Goal: Use online tool/utility: Utilize a website feature to perform a specific function

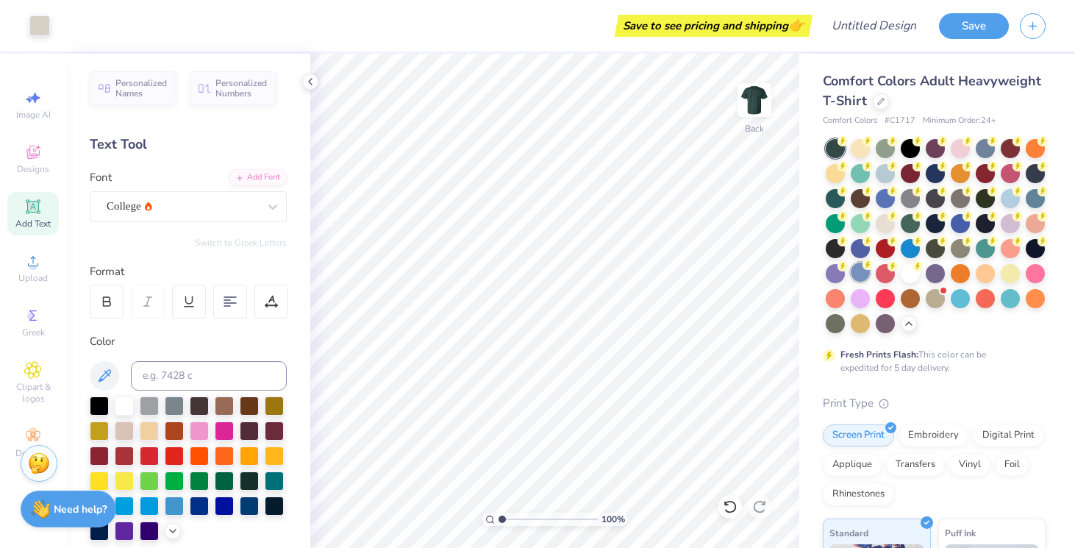
click at [862, 269] on div at bounding box center [860, 271] width 19 height 19
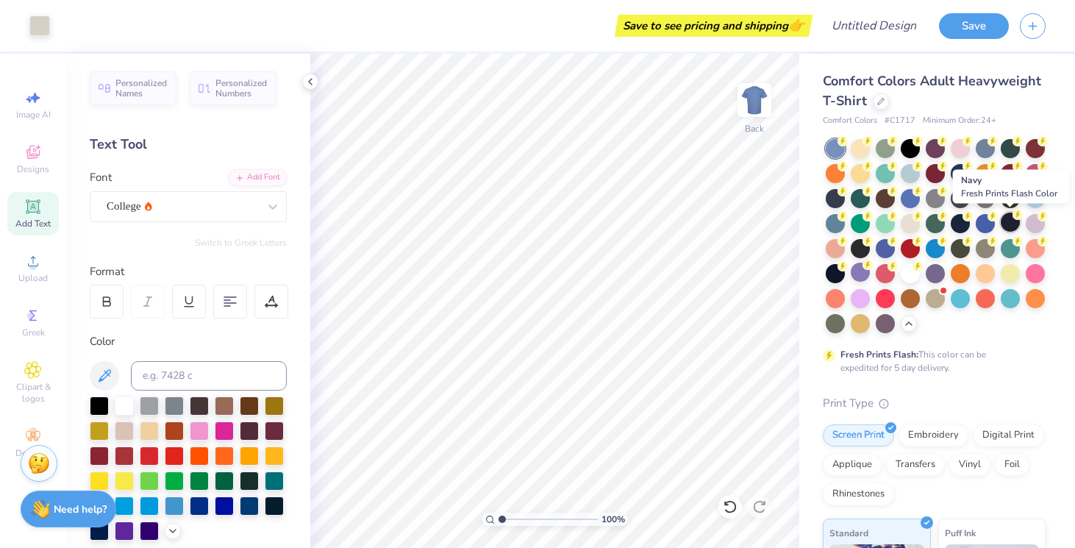
click at [1014, 222] on div at bounding box center [1010, 221] width 19 height 19
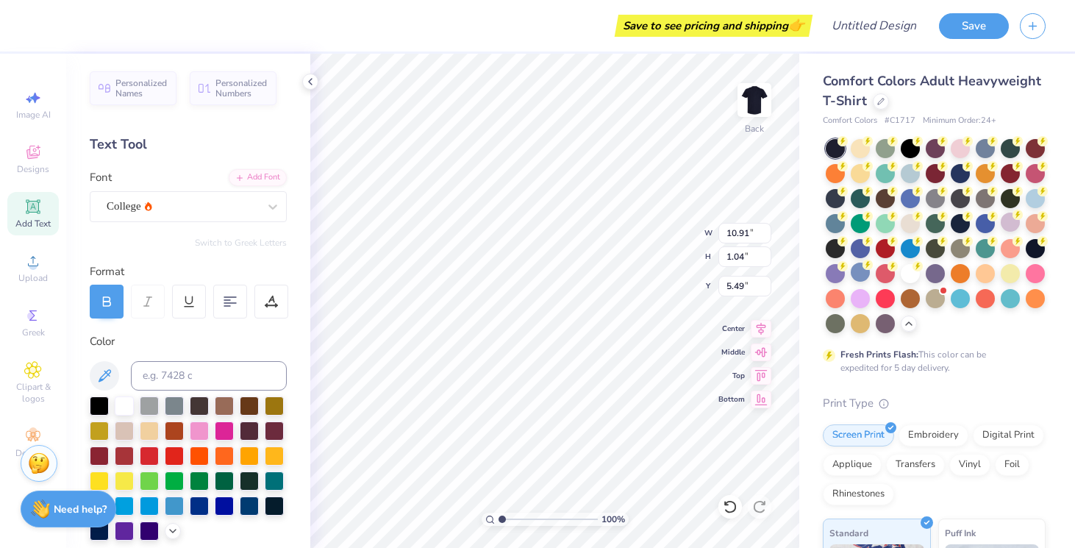
type input "12.17"
type input "1.17"
type input "12.42"
type input "1.19"
type input "4.12"
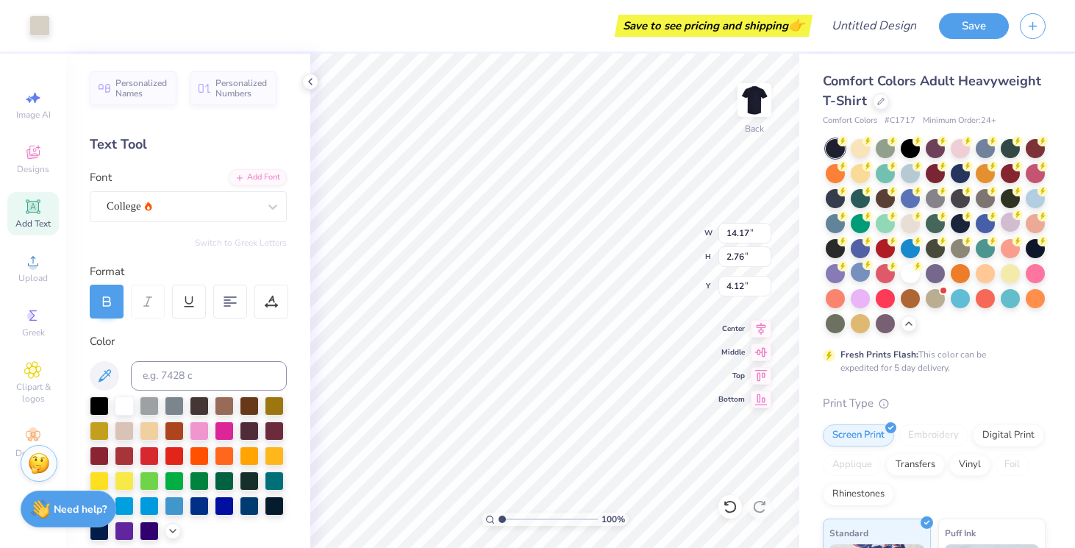
type input "14.17"
type input "2.76"
type input "3.97"
type input "5.76"
type input "9.74"
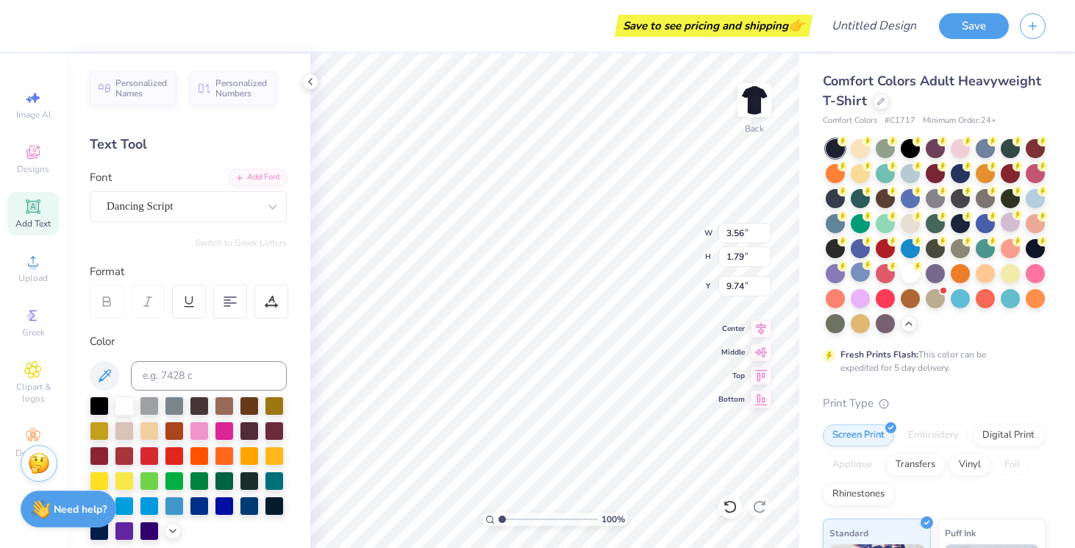
type input "3.62"
type input "1.70"
type input "9.52"
type textarea "1874"
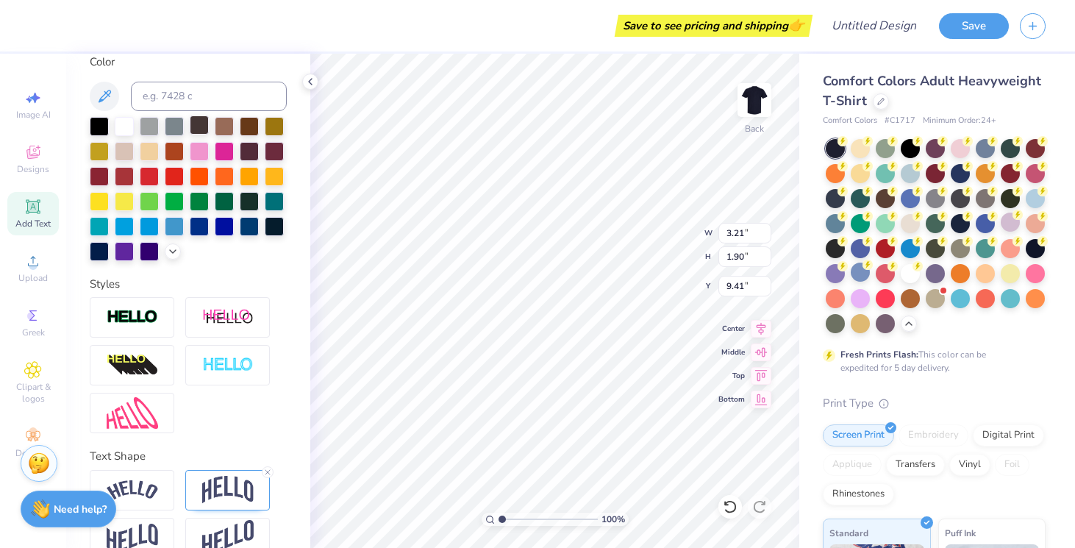
scroll to position [301, 0]
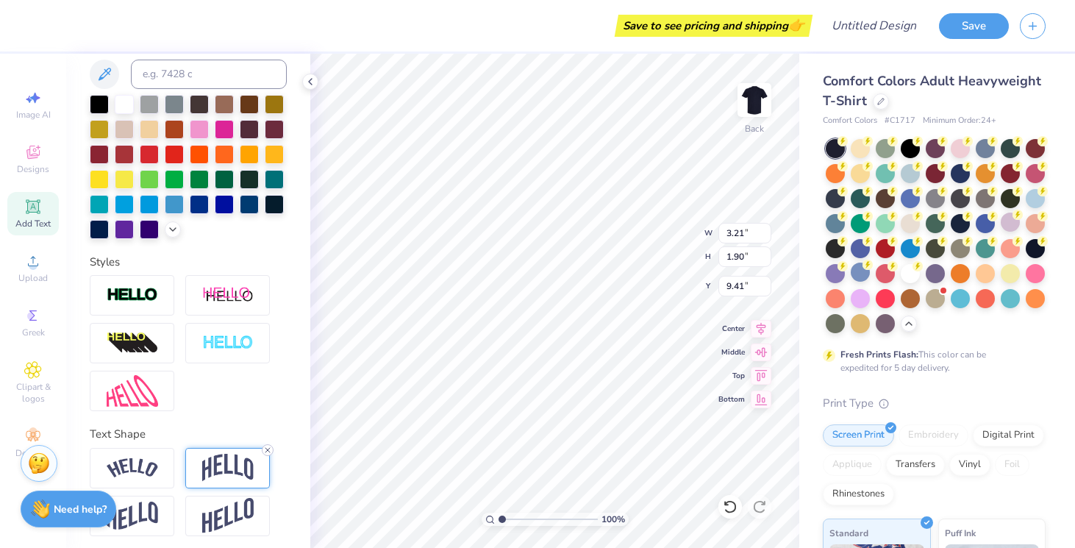
click at [265, 449] on icon at bounding box center [267, 450] width 9 height 9
type input "1.52"
type input "9.59"
type input "2.68"
type input "1.01"
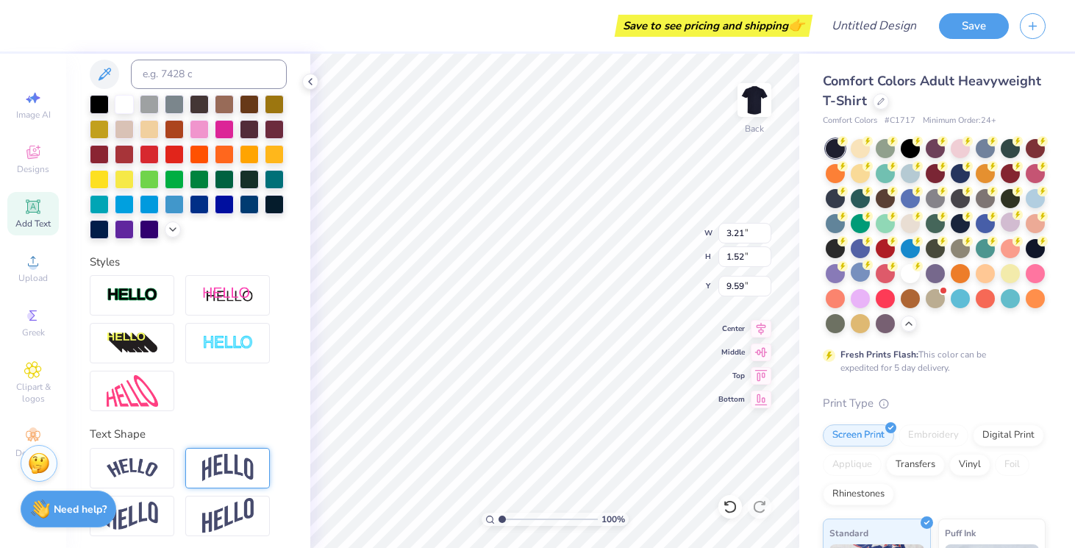
type input "3.97"
type input "2.27"
type input "1.07"
type input "3.97"
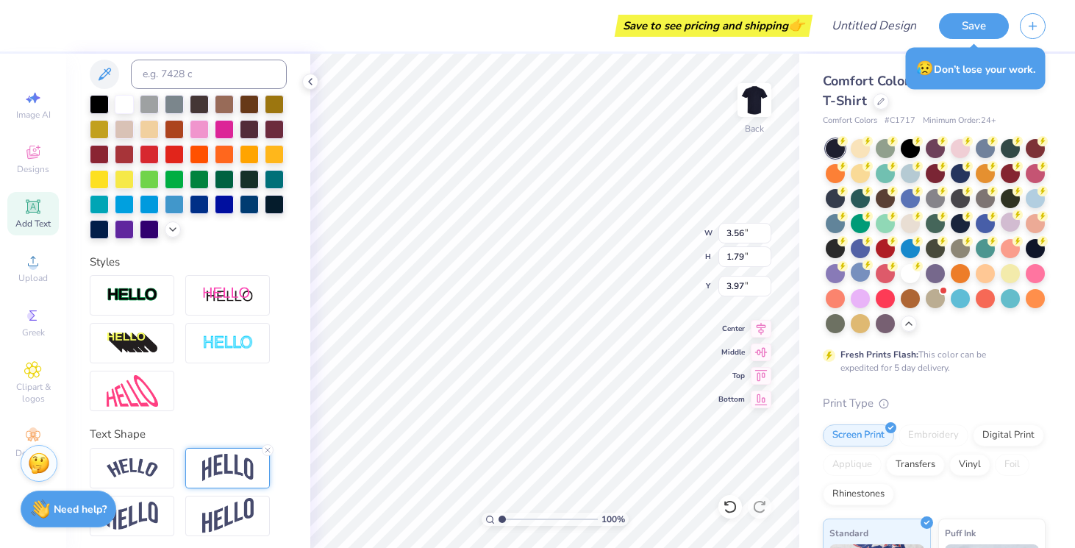
type input "2.27"
click at [226, 462] on img at bounding box center [227, 468] width 51 height 28
type input "1.46"
type input "3.78"
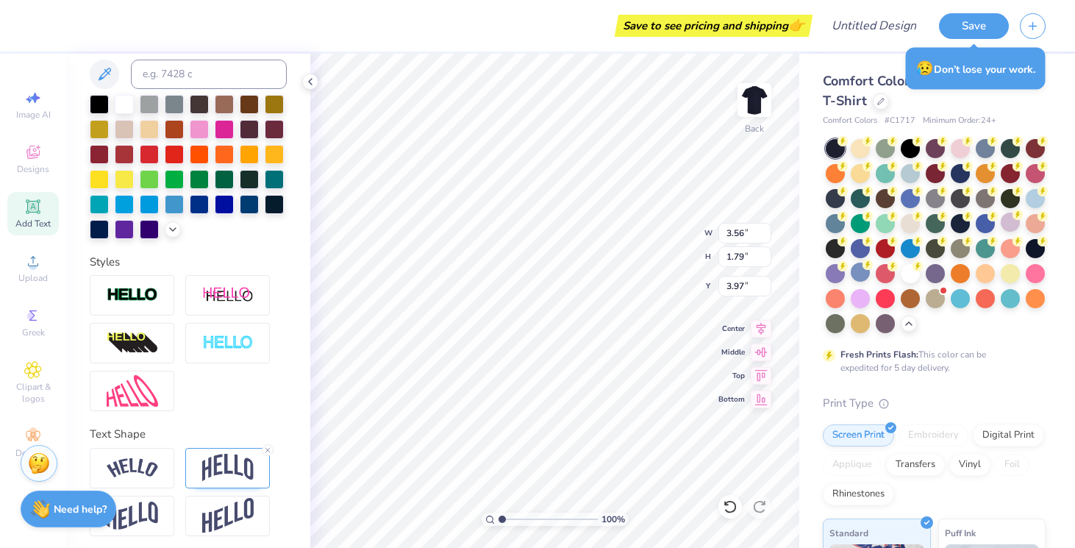
type input "9.49"
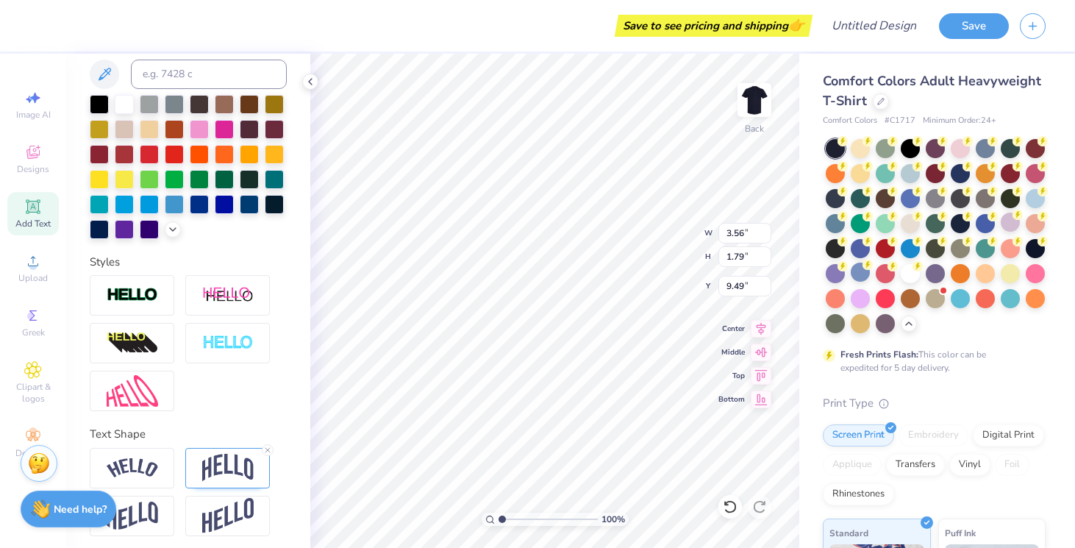
scroll to position [0, 0]
type textarea "1874."
type input "3.46"
type input "3.42"
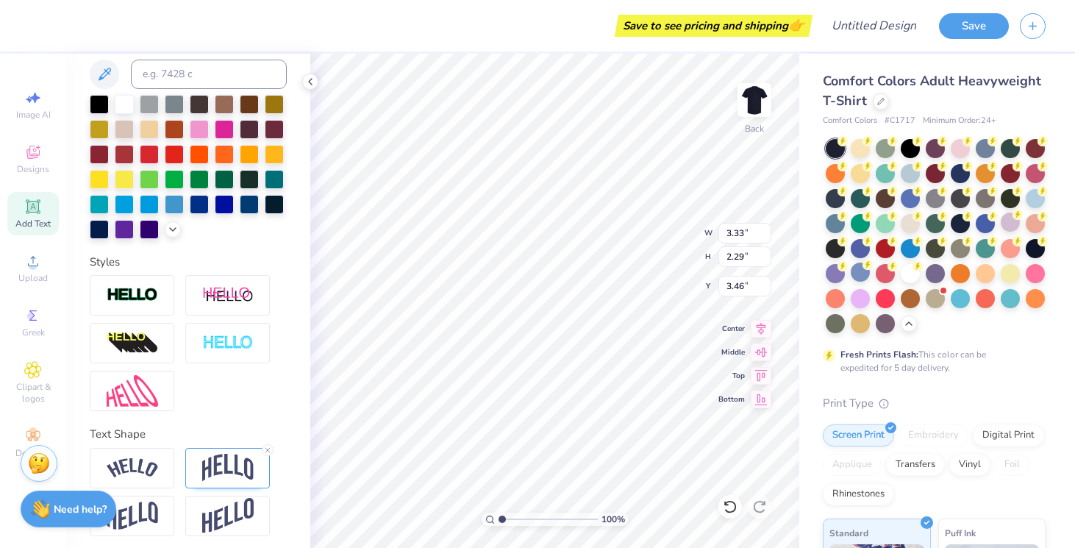
type input "2.04"
type input "3.49"
type input "2.54"
type input "1.51"
type input "3.92"
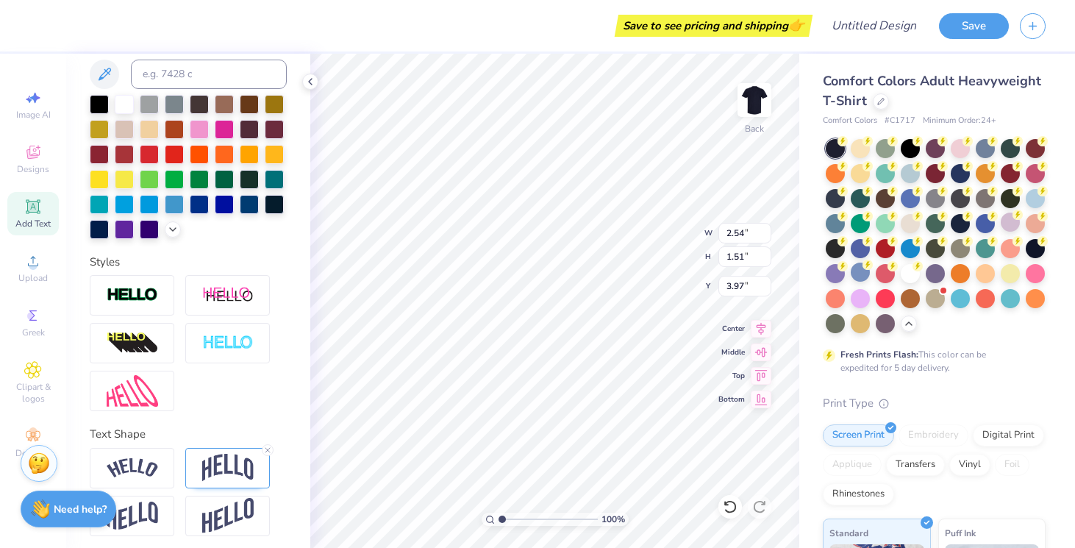
type input "3.97"
type textarea "1874"
type textarea "Since. 1874"
type input "3.00"
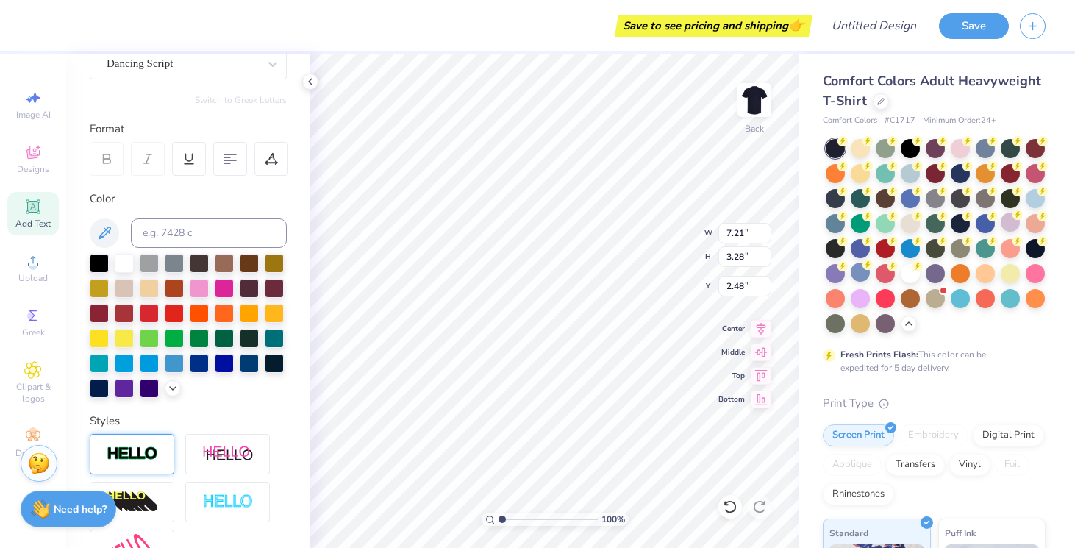
scroll to position [0, 0]
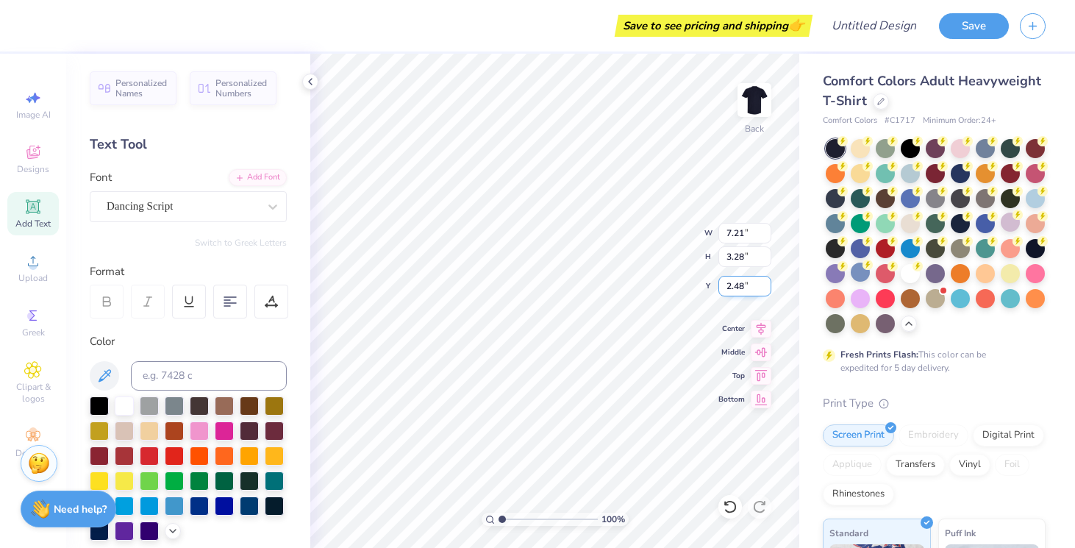
click at [765, 290] on input "2.47" at bounding box center [744, 286] width 53 height 21
click at [765, 290] on input "2.46" at bounding box center [744, 286] width 53 height 21
type input "2.45"
click at [765, 290] on input "2.45" at bounding box center [744, 286] width 53 height 21
type textarea "Since."
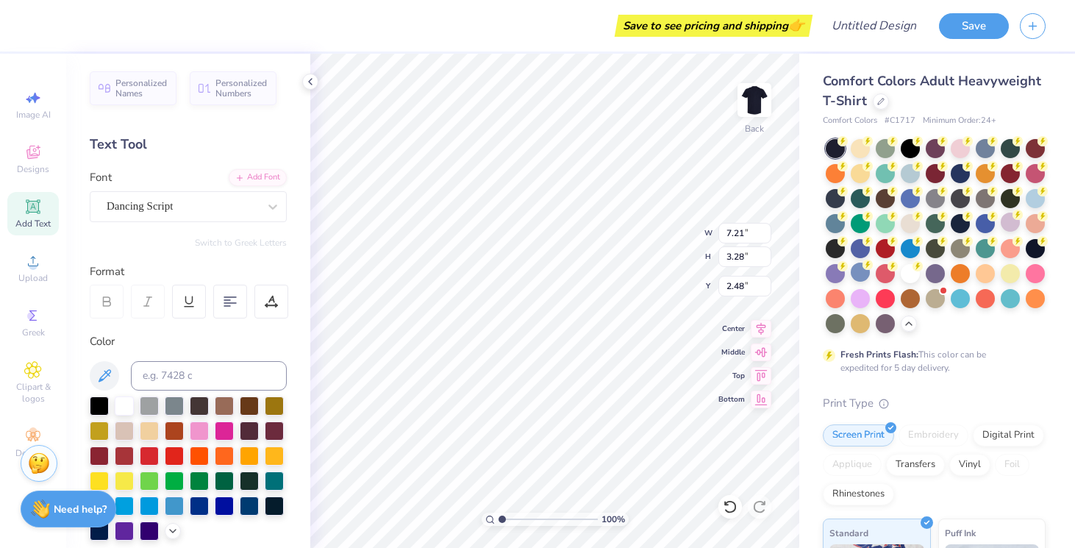
scroll to position [0, 1]
type input "8.97"
type textarea "S"
type textarea "1874"
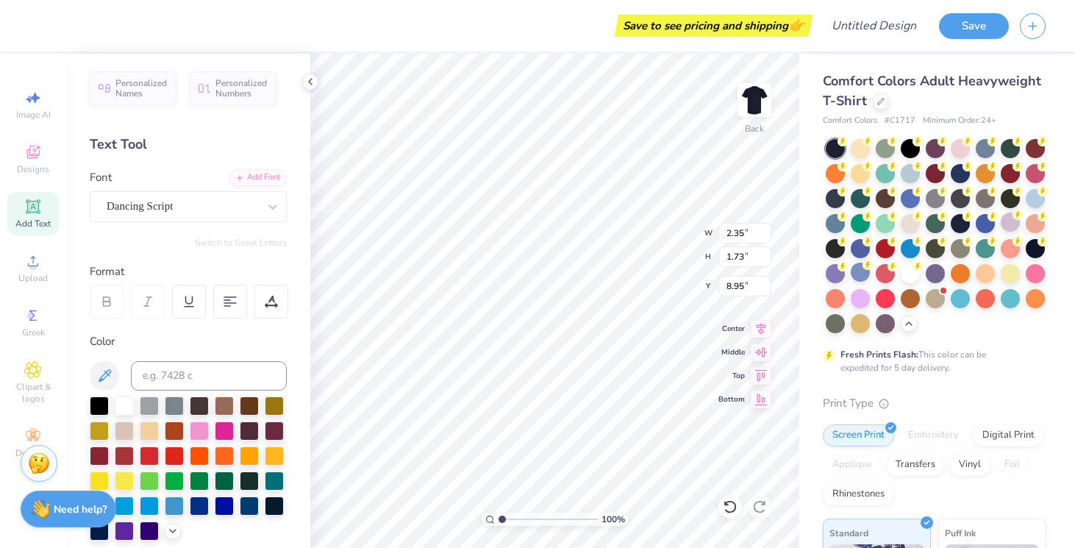
type input "2.35"
type input "1.73"
type input "3.69"
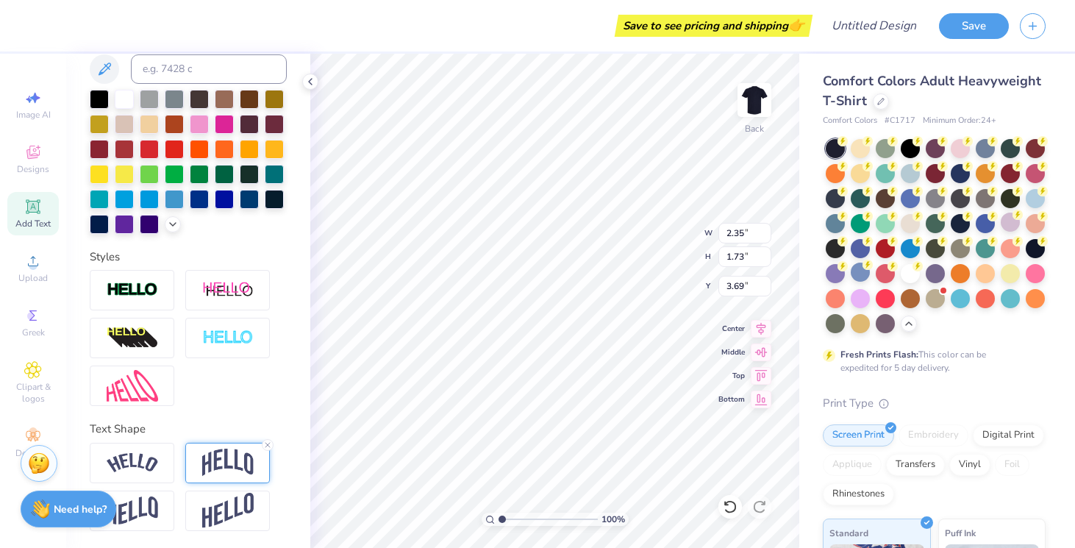
click at [239, 450] on img at bounding box center [227, 462] width 51 height 28
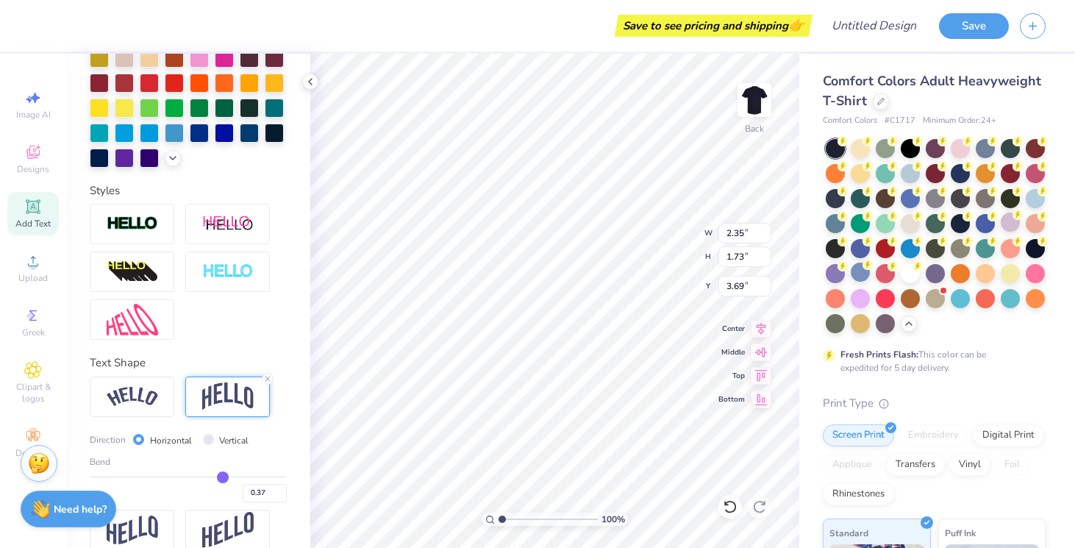
scroll to position [393, 0]
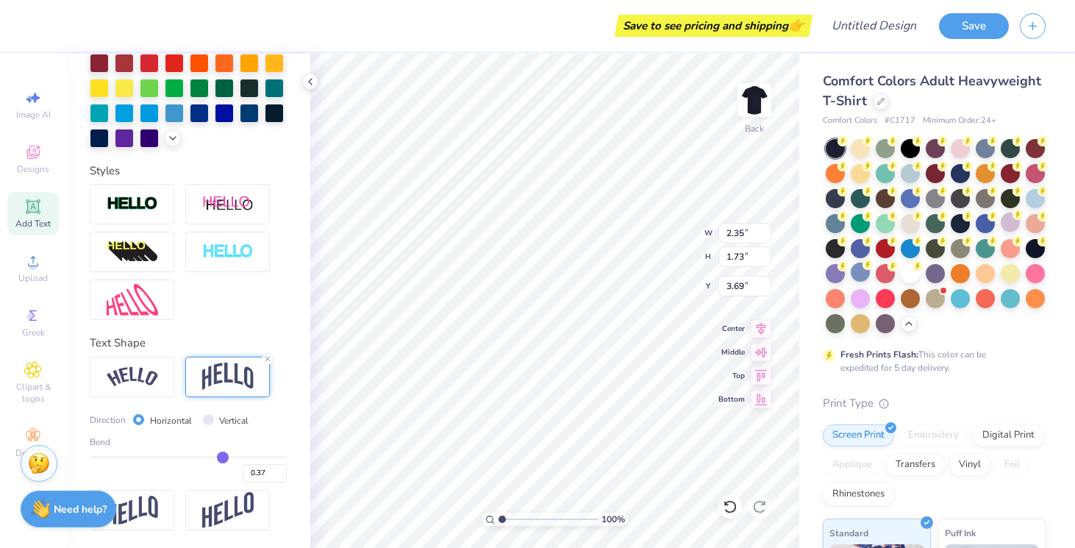
type input "0.38"
type input "0.39"
type input "0.4"
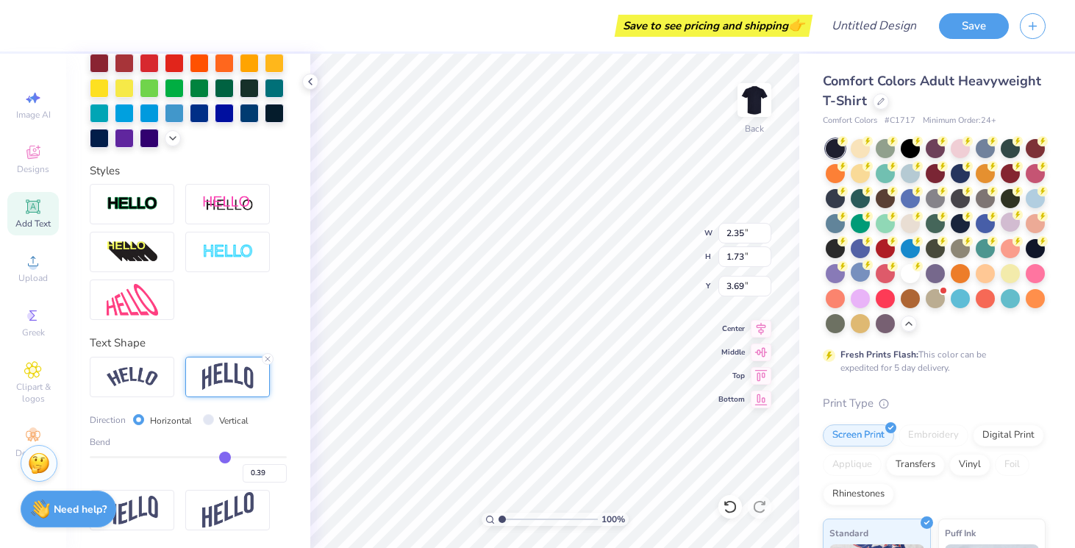
type input "0.40"
type input "0.42"
type input "0.43"
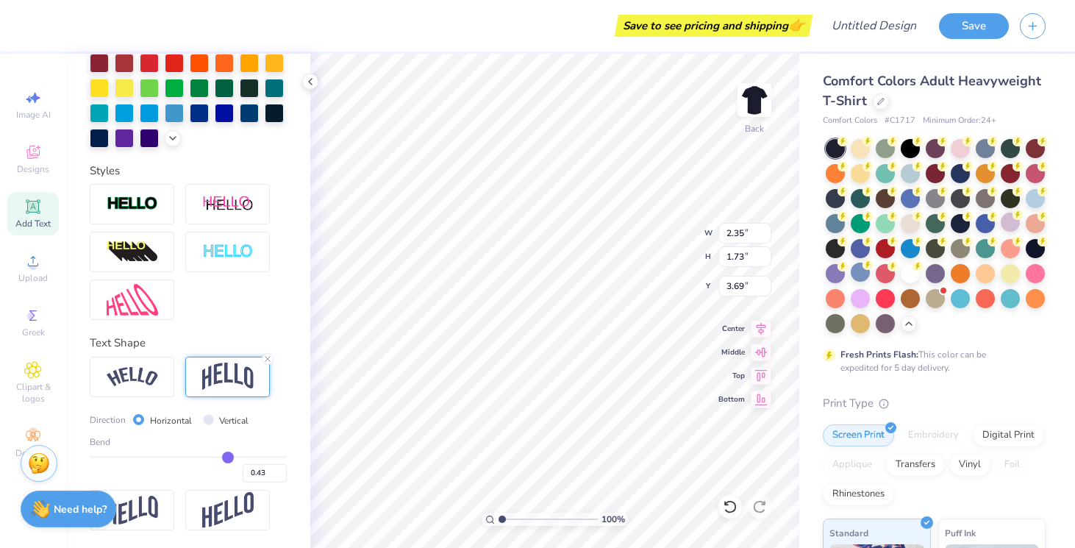
type input "0.44"
type input "0.45"
type input "0.48"
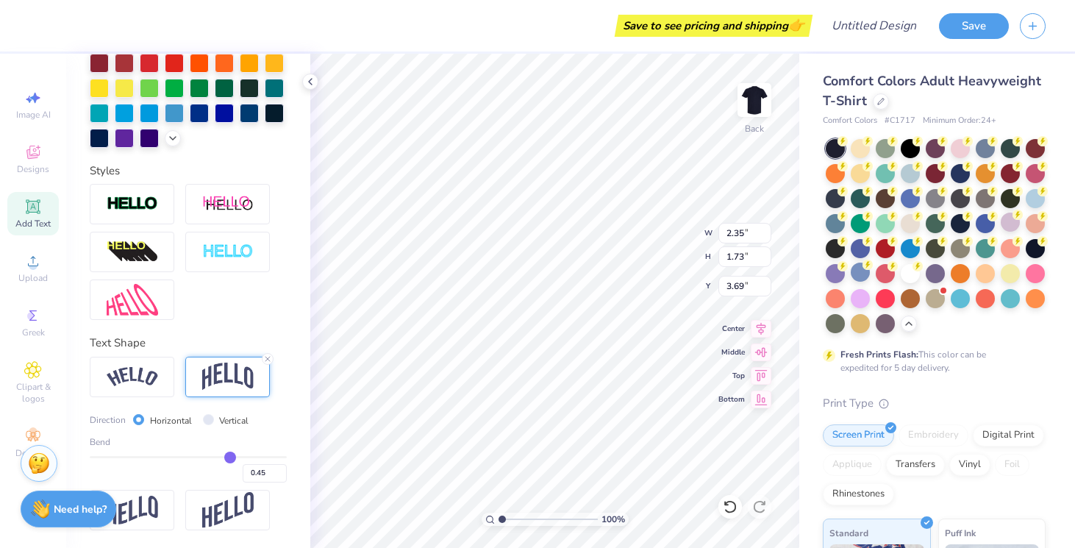
type input "0.48"
type input "0.49"
type input "0.5"
type input "0.50"
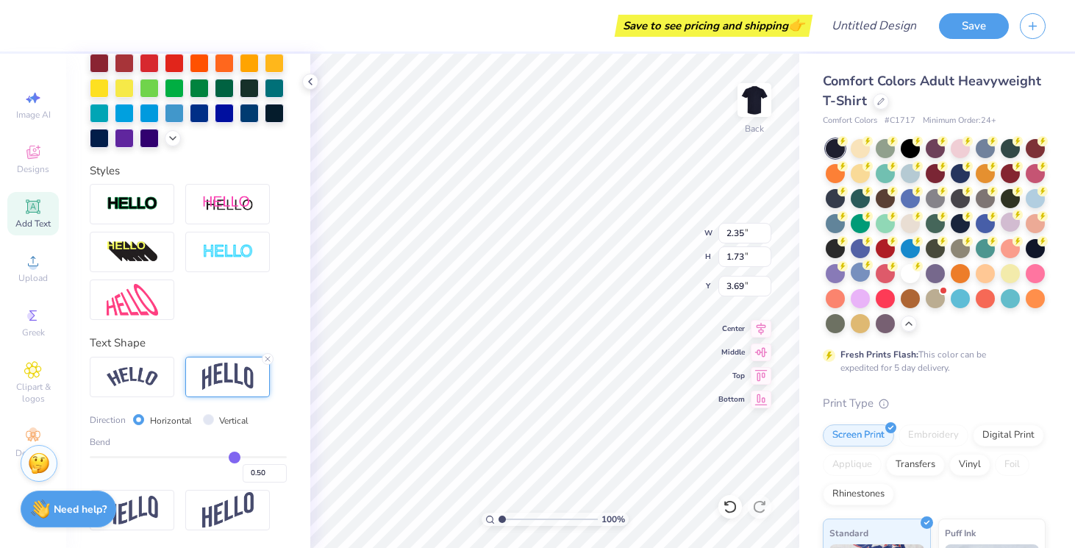
type input "0.51"
type input "0.52"
type input "0.53"
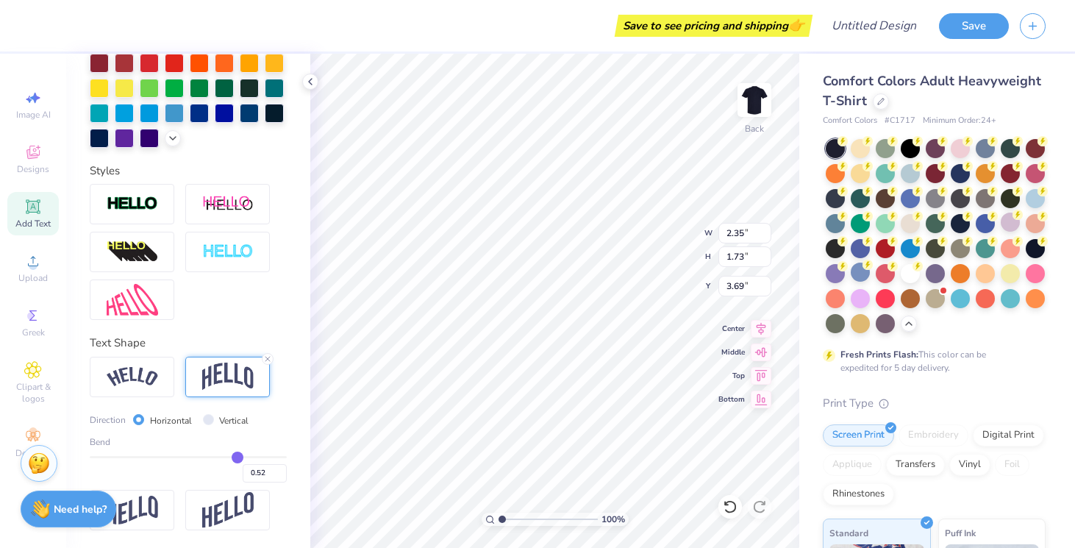
type input "0.53"
type input "0.55"
type input "0.56"
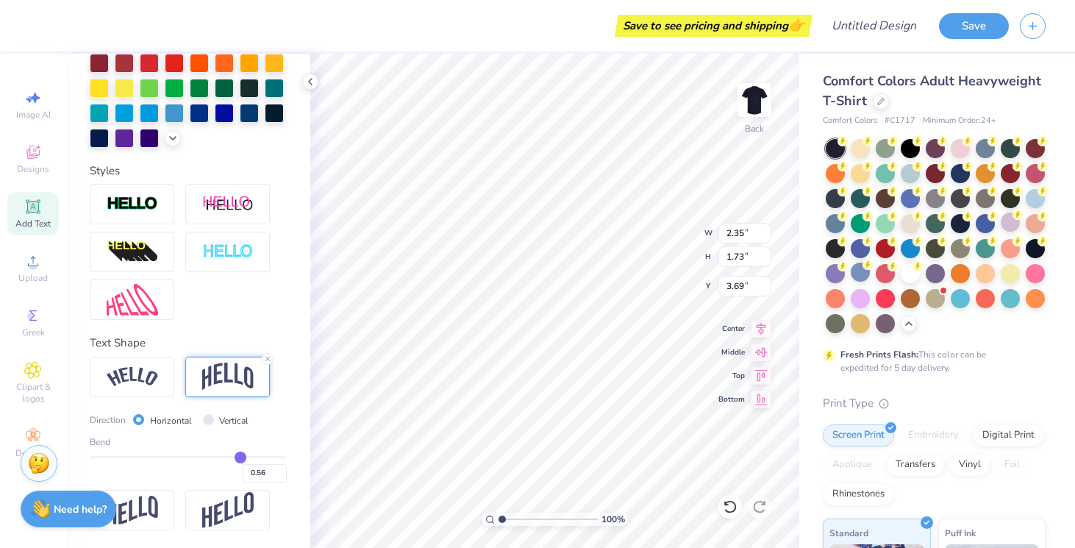
type input "0.57"
type input "0.58"
drag, startPoint x: 222, startPoint y: 454, endPoint x: 242, endPoint y: 454, distance: 19.9
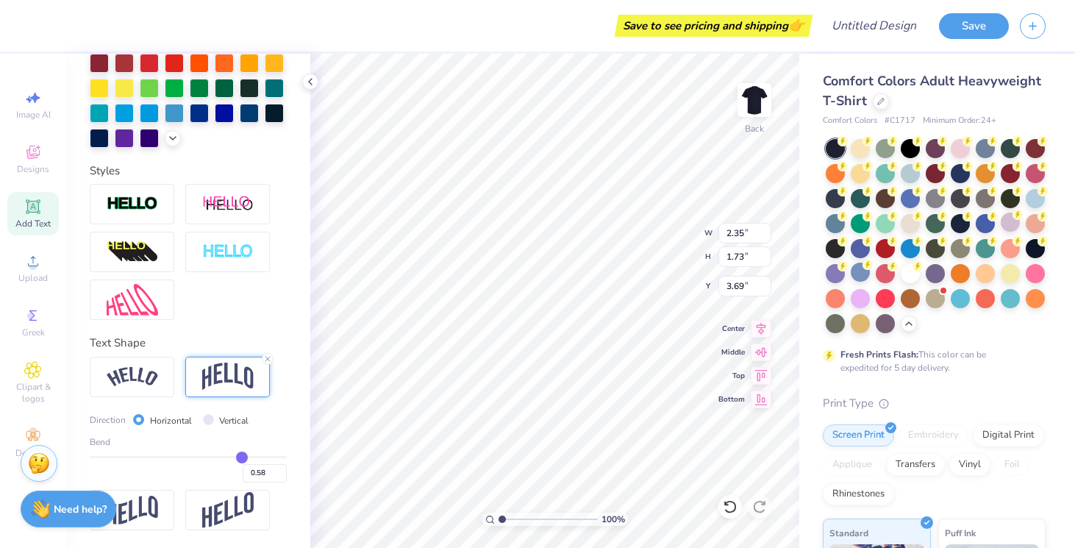
type input "0.58"
click at [242, 456] on input "range" at bounding box center [188, 457] width 197 height 2
type input "2.37"
type input "1.95"
type input "3.58"
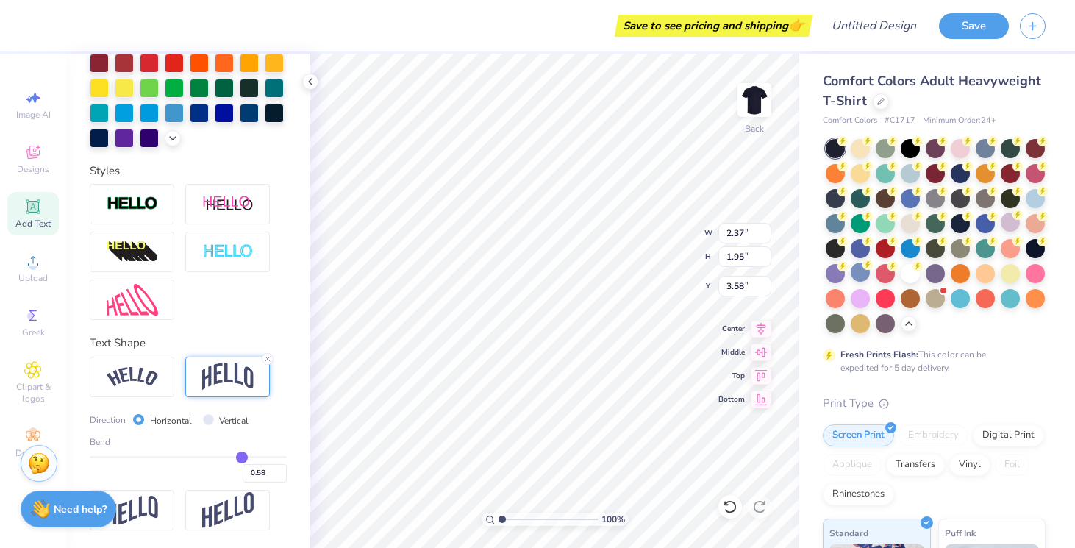
type input "0.57"
type input "0.55"
type input "0.39"
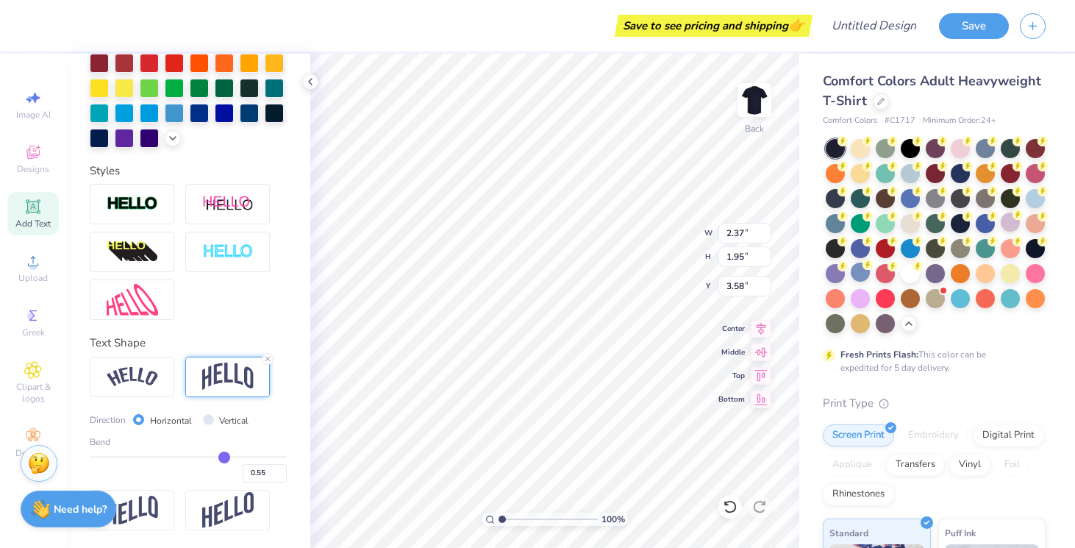
type input "0.39"
type input "0.35"
type input "0.31"
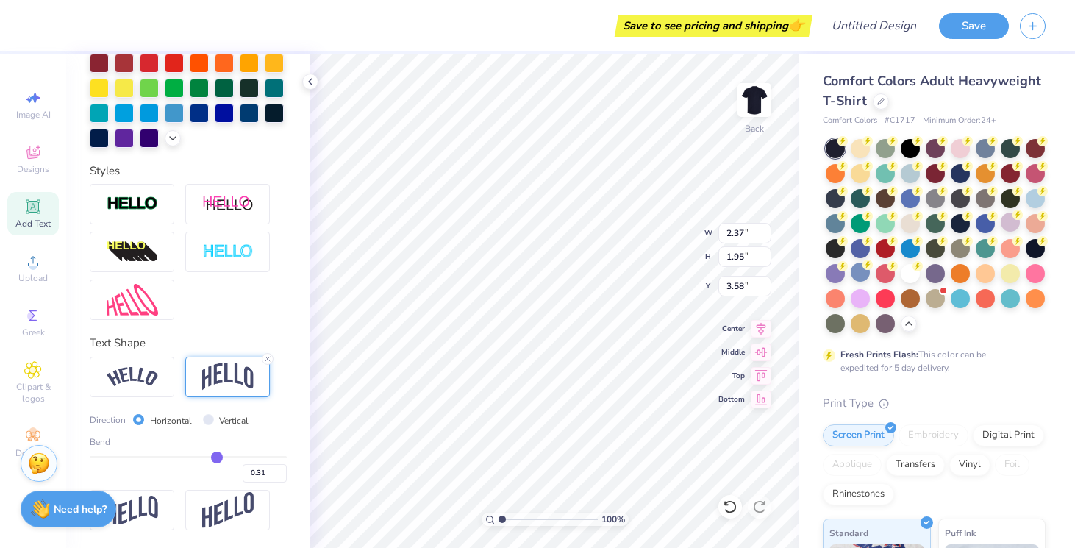
type input "0.27"
type input "0.24"
type input "0.21"
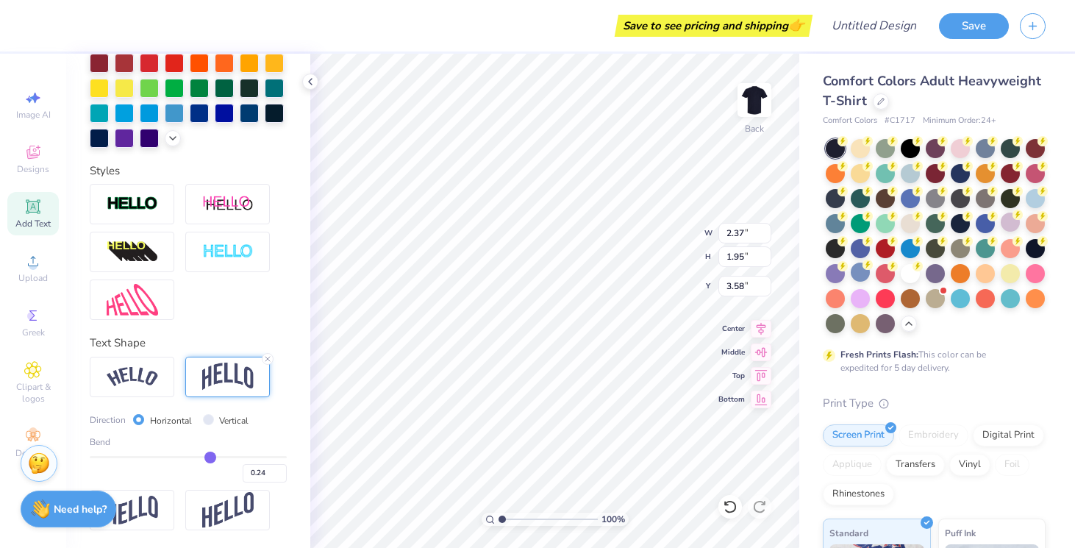
type input "0.21"
type input "0.18"
type input "0.15"
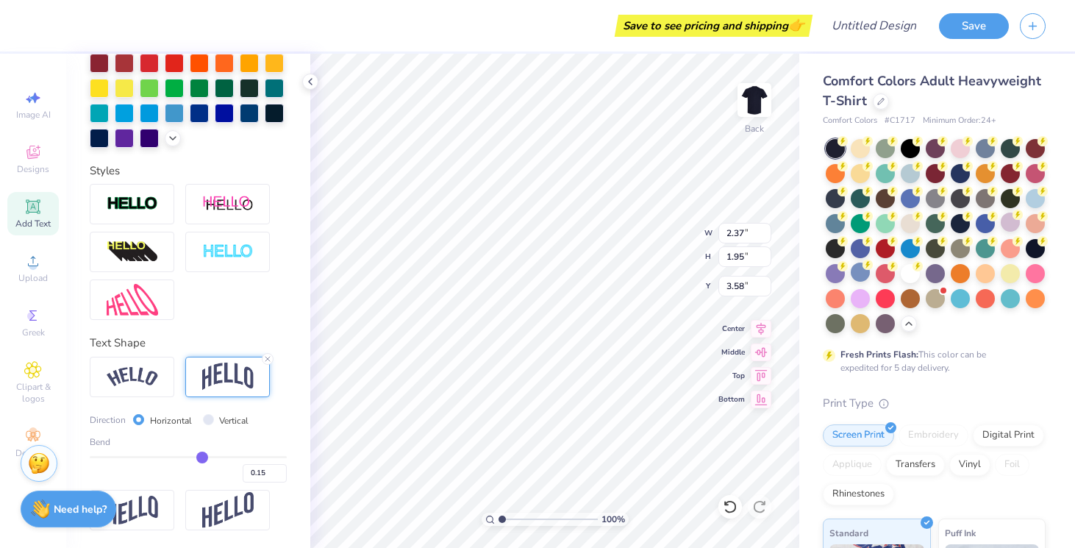
type input "0.13"
type input "0.11"
type input "0.1"
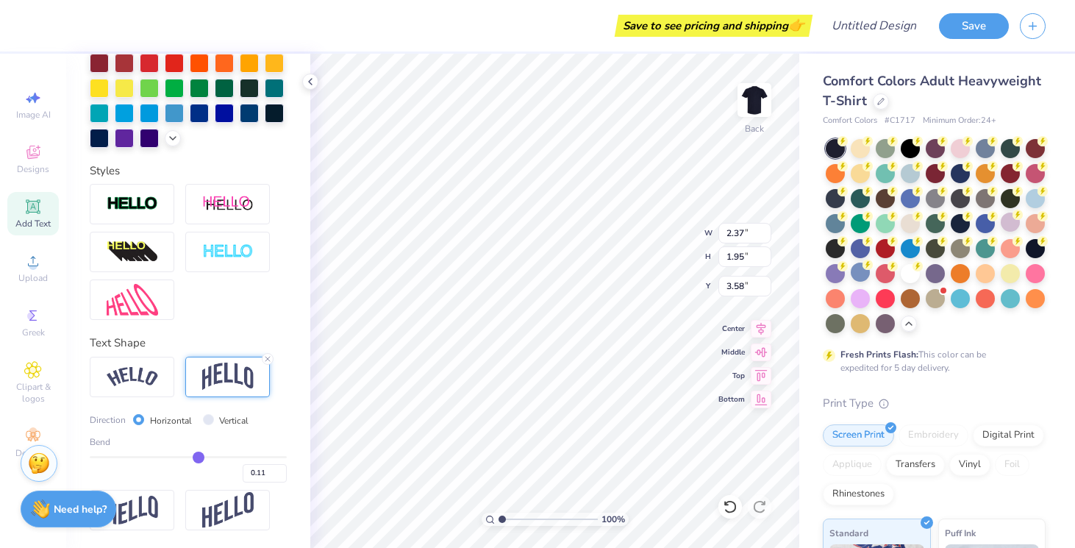
type input "0.10"
type input "0.09"
type input "0.08"
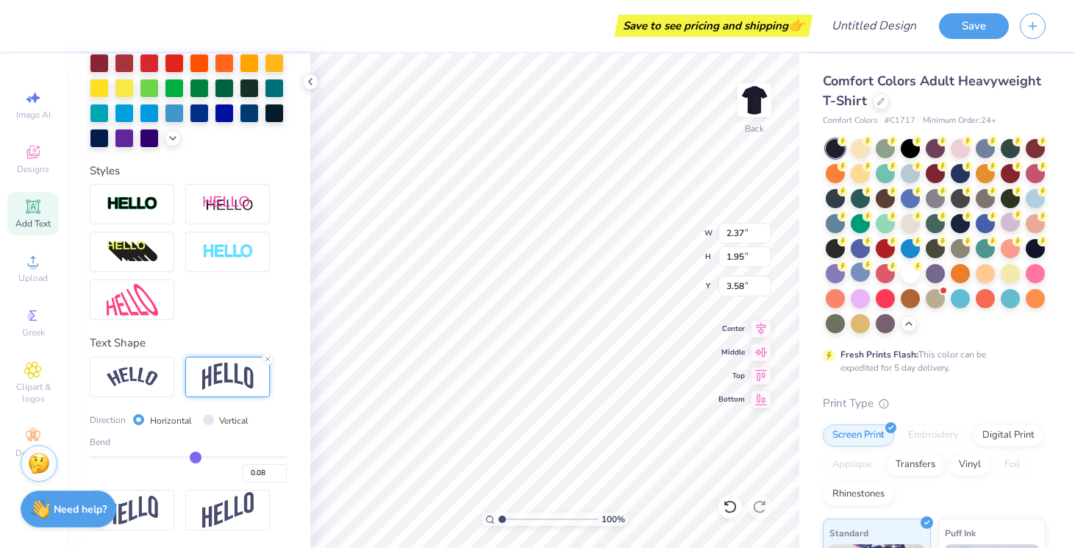
type input "0.09"
drag, startPoint x: 242, startPoint y: 454, endPoint x: 196, endPoint y: 457, distance: 45.7
type input "0.09"
click at [196, 457] on input "range" at bounding box center [188, 457] width 197 height 2
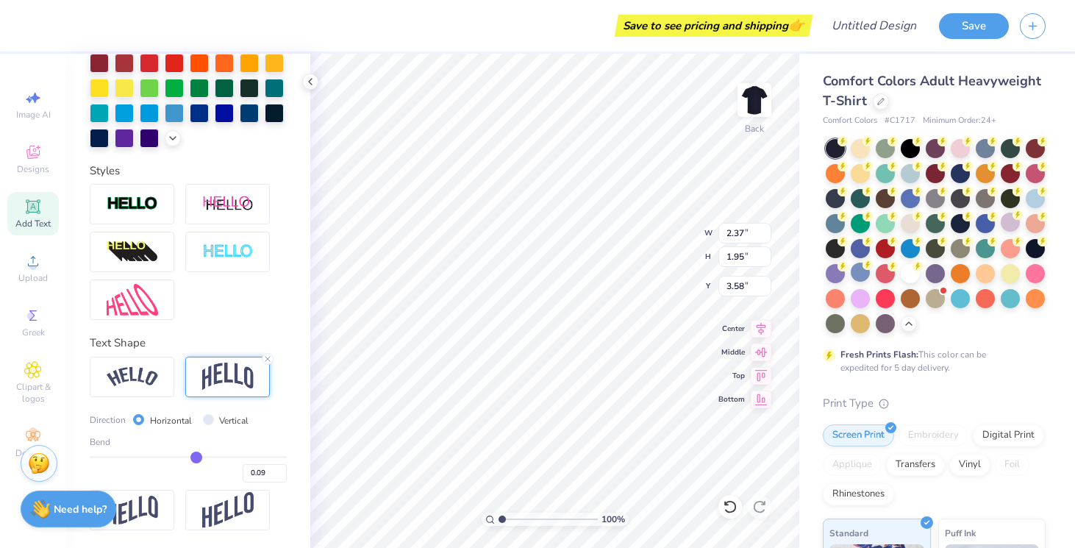
type input "2.35"
type input "1.61"
type input "3.68"
click at [268, 353] on div at bounding box center [268, 359] width 12 height 12
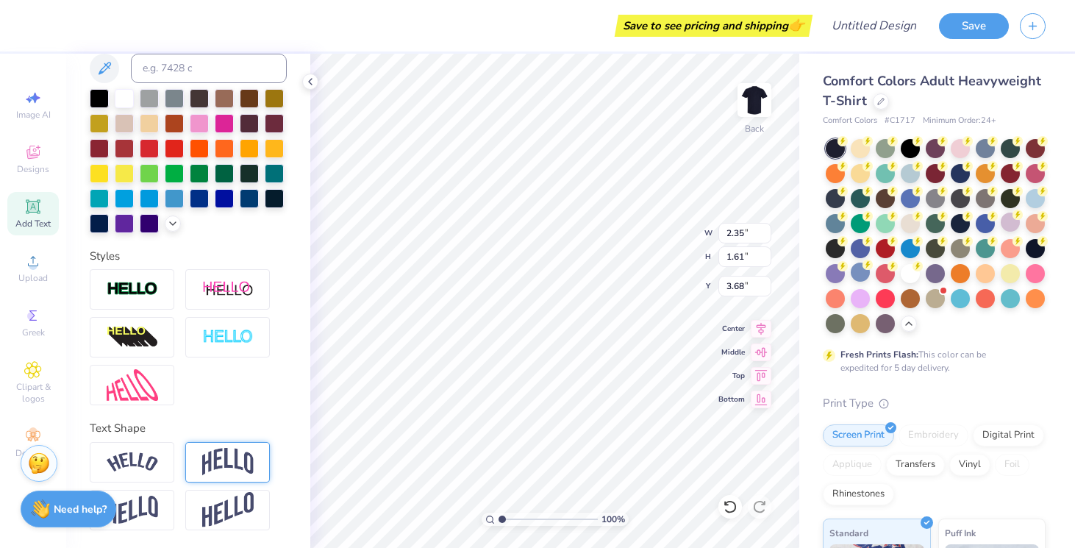
type input "1.62"
type input "3.63"
type input "2.64"
type input "1.44"
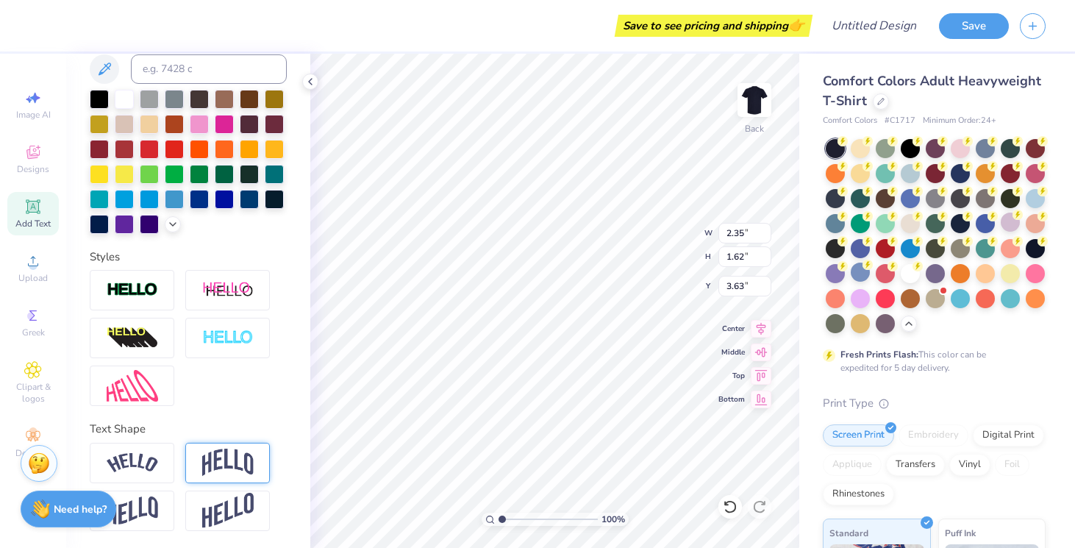
type input "3.75"
type input "3.97"
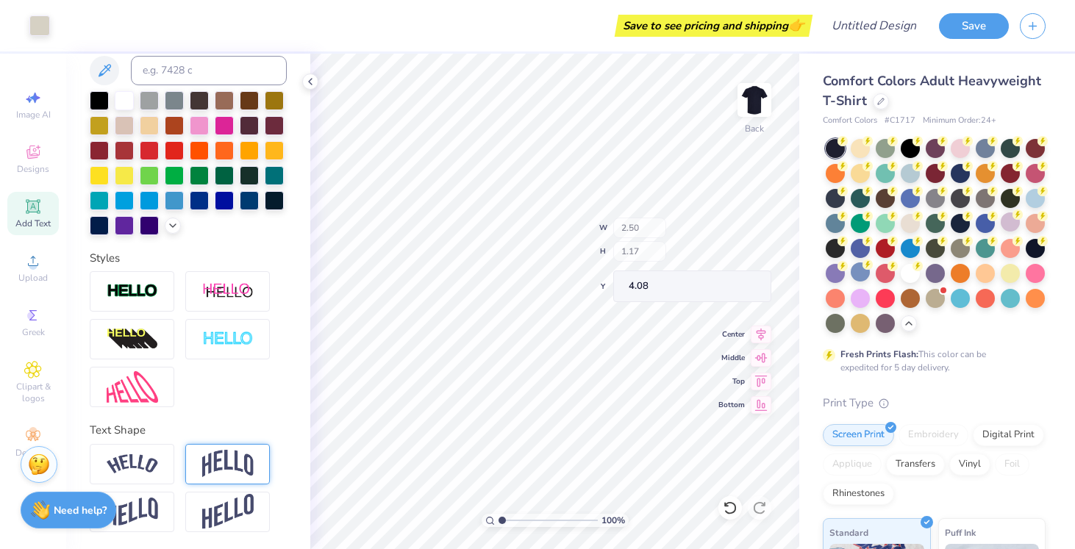
type input "2.50"
type input "1.17"
type input "4.08"
type input "3.97"
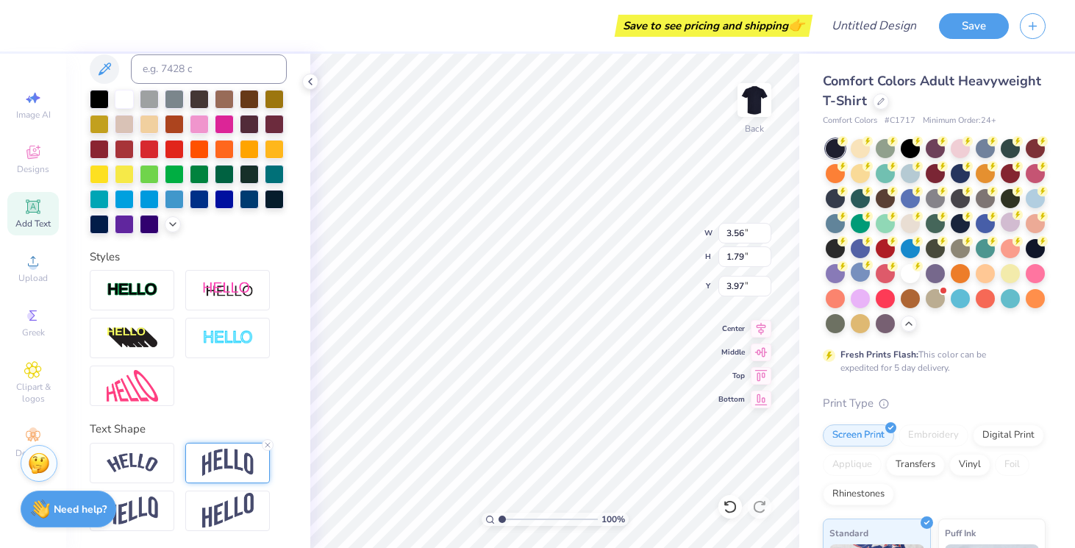
click at [233, 454] on img at bounding box center [227, 462] width 51 height 28
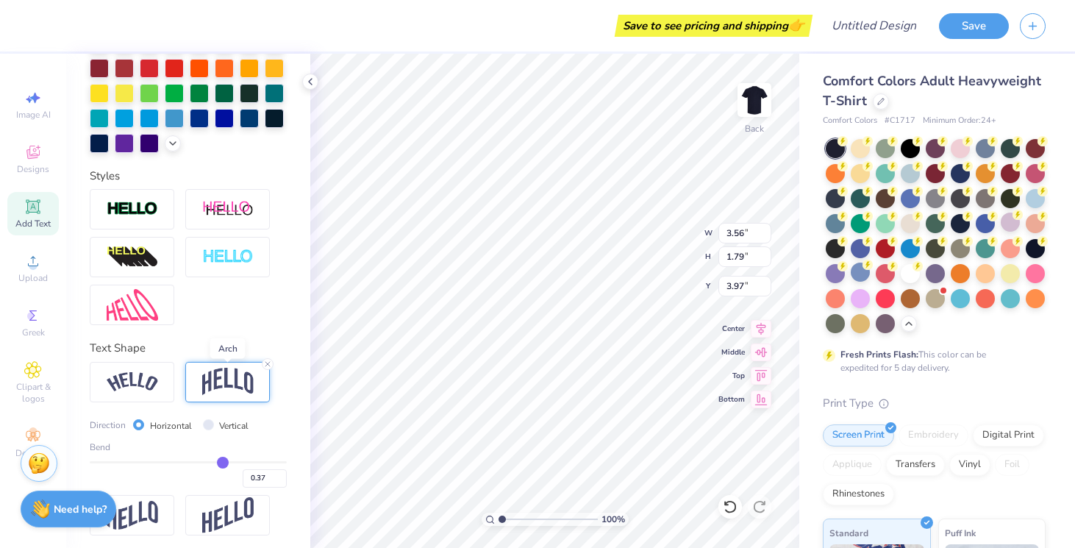
scroll to position [388, 0]
type input "0.36"
type input "0.35"
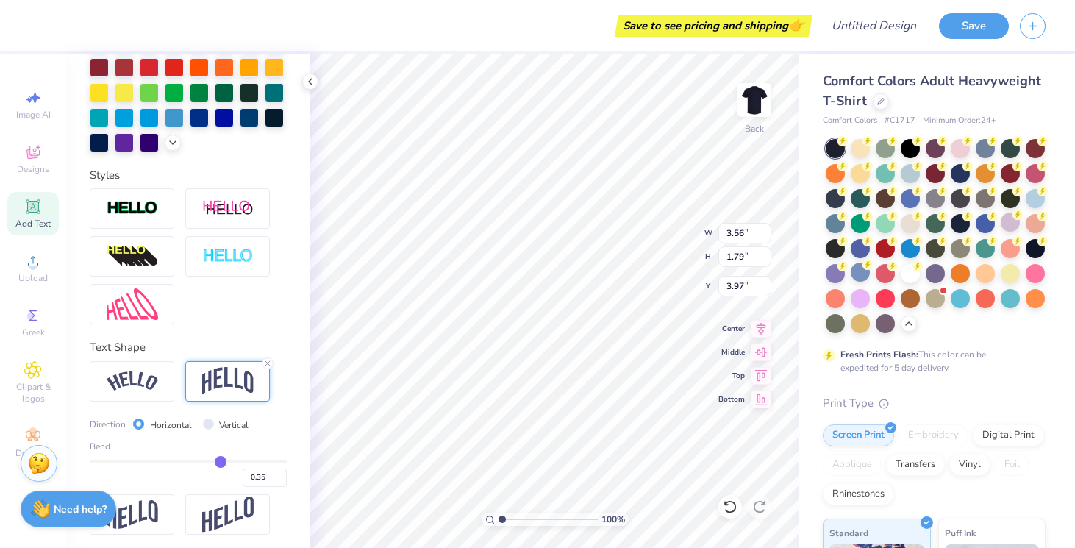
type input "0.34"
type input "0.33"
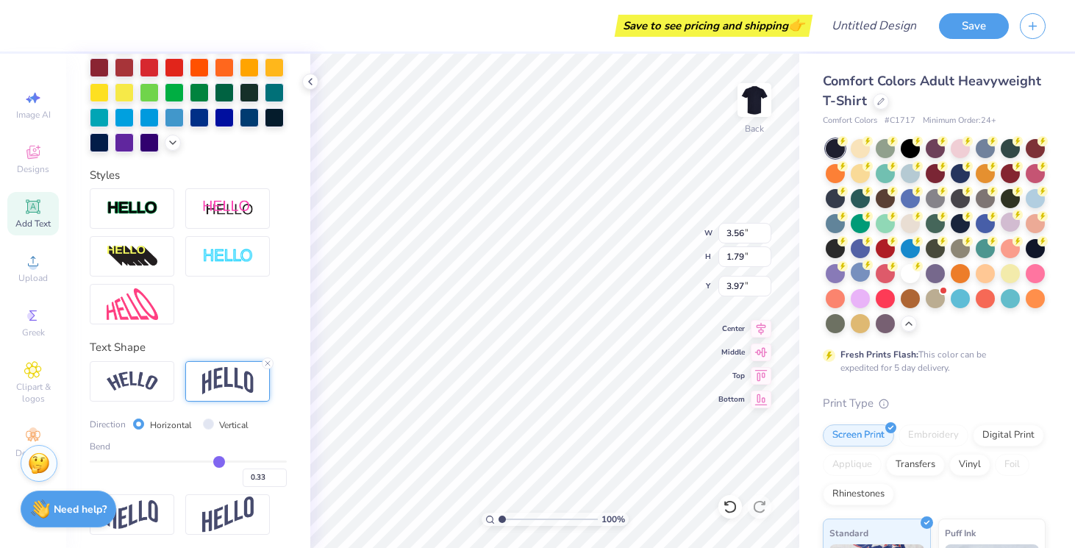
click at [218, 461] on input "range" at bounding box center [188, 461] width 197 height 2
type input "1.76"
type input "3.98"
type input "0.32"
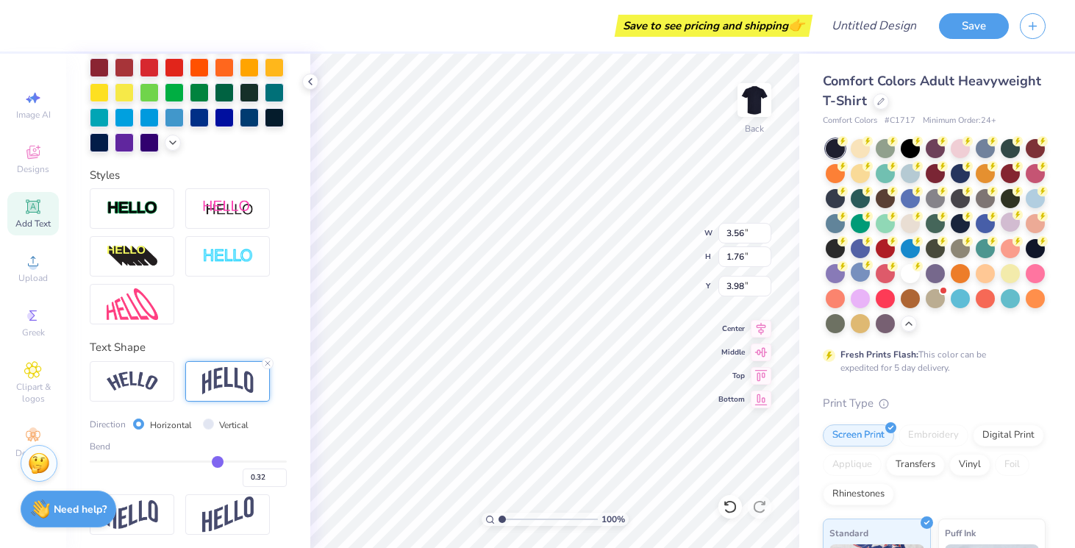
type input "0.31"
type input "0.32"
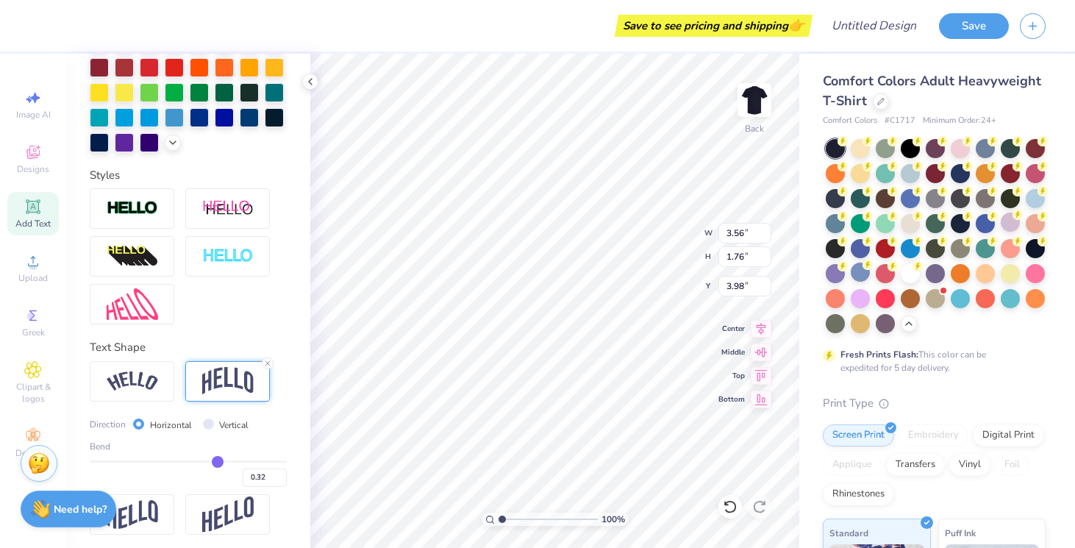
click at [217, 461] on input "range" at bounding box center [188, 461] width 197 height 2
type input "1.75"
type input "3.99"
type input "3.62"
type input "1.68"
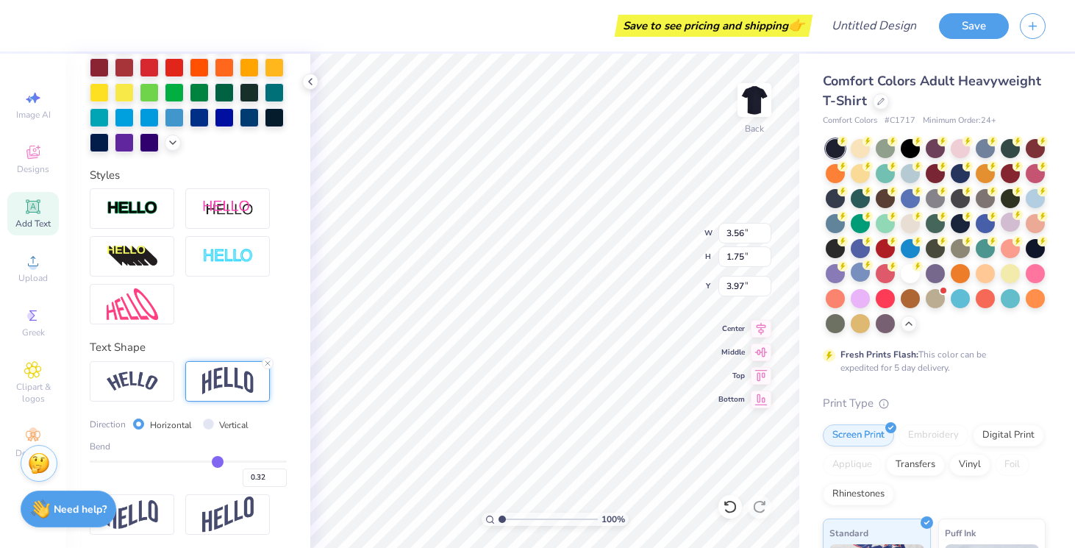
type input "3.79"
type input "3.97"
type input "2.50"
type input "1.17"
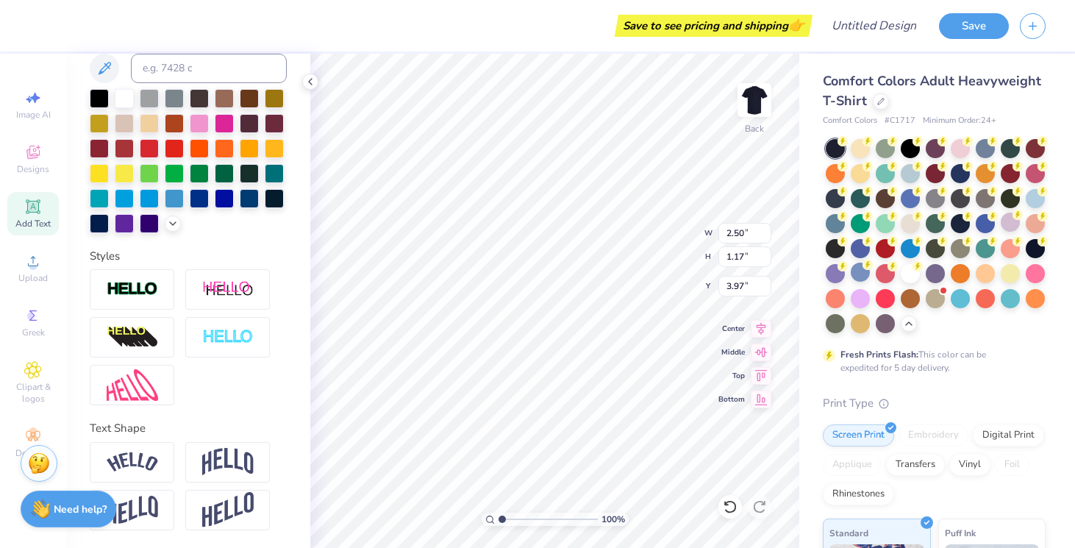
scroll to position [307, 0]
type input "4.22"
click at [254, 465] on div at bounding box center [227, 463] width 85 height 40
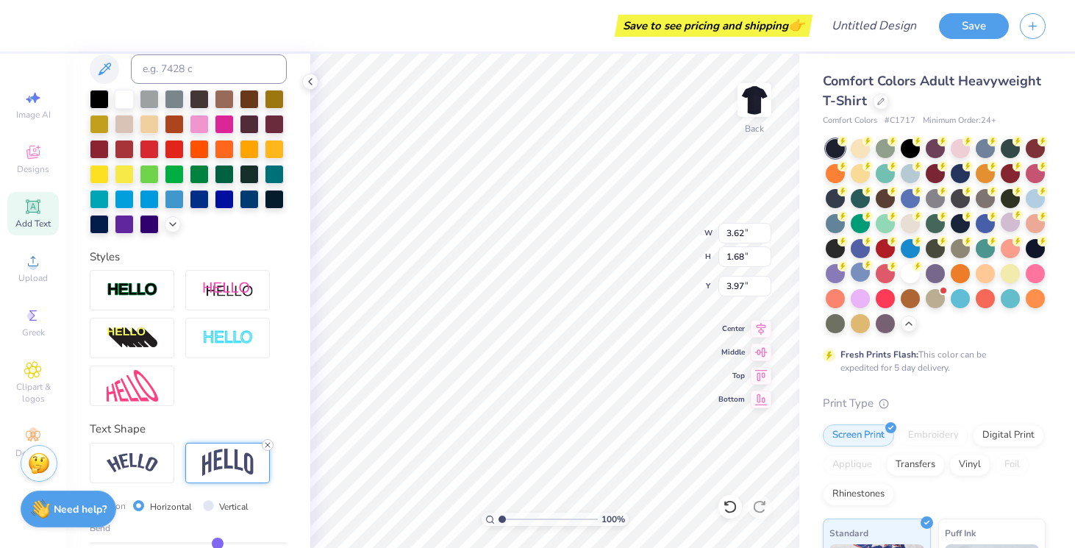
click at [268, 440] on icon at bounding box center [267, 444] width 9 height 9
type input "1.48"
type input "4.06"
type input "5.80"
type input "3.62"
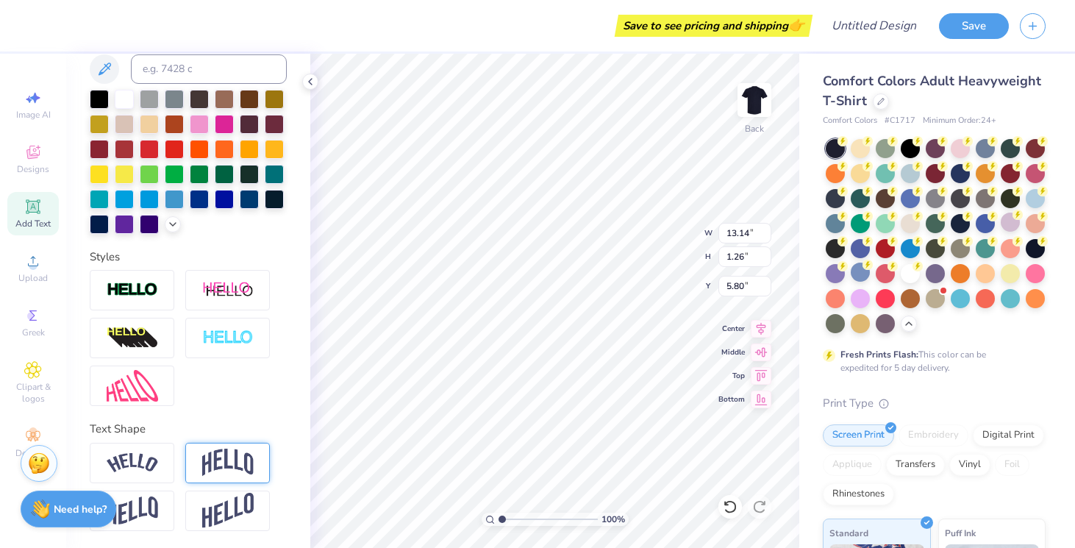
type input "1.48"
type input "4.06"
click at [249, 462] on img at bounding box center [227, 462] width 51 height 28
type input "1.84"
type input "3.88"
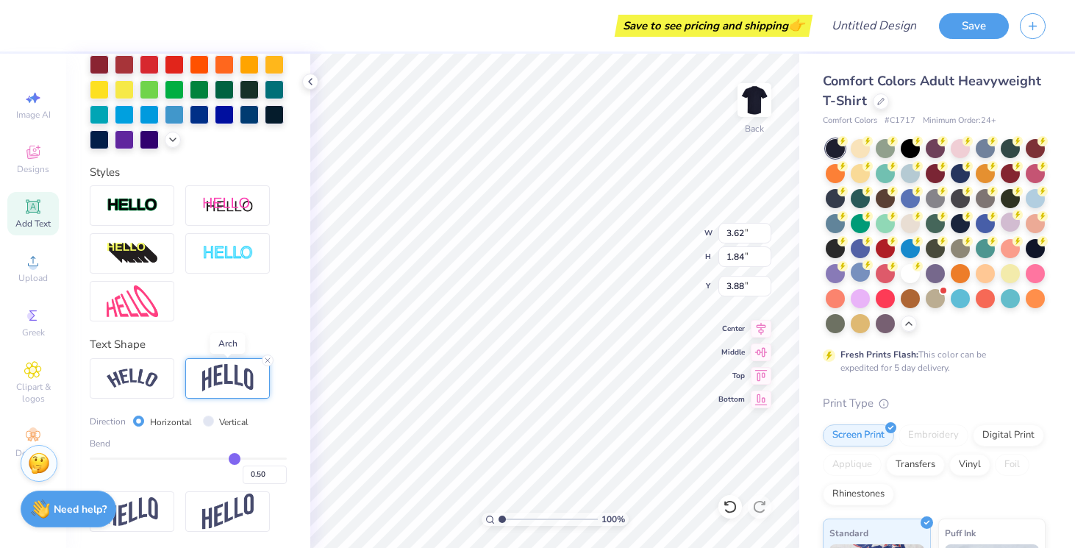
scroll to position [393, 0]
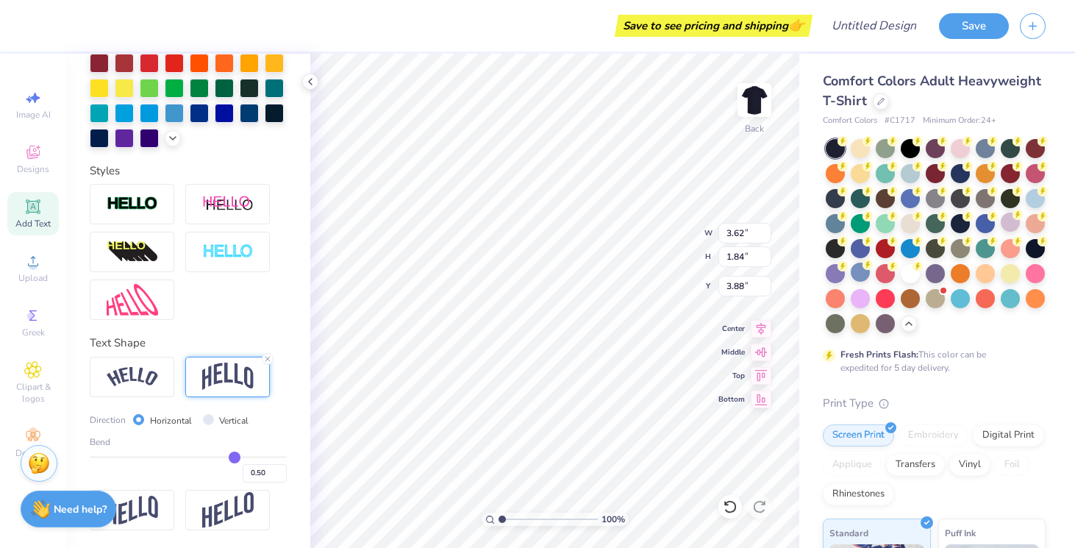
type input "0.52"
type input "0.51"
type input "0.5"
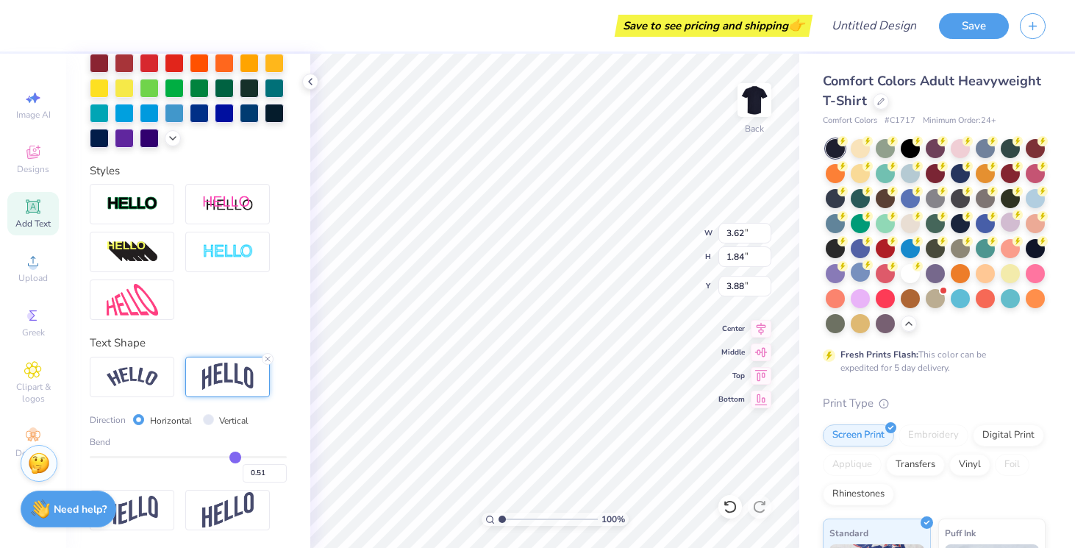
type input "0.50"
type input "0.49"
type input "0.48"
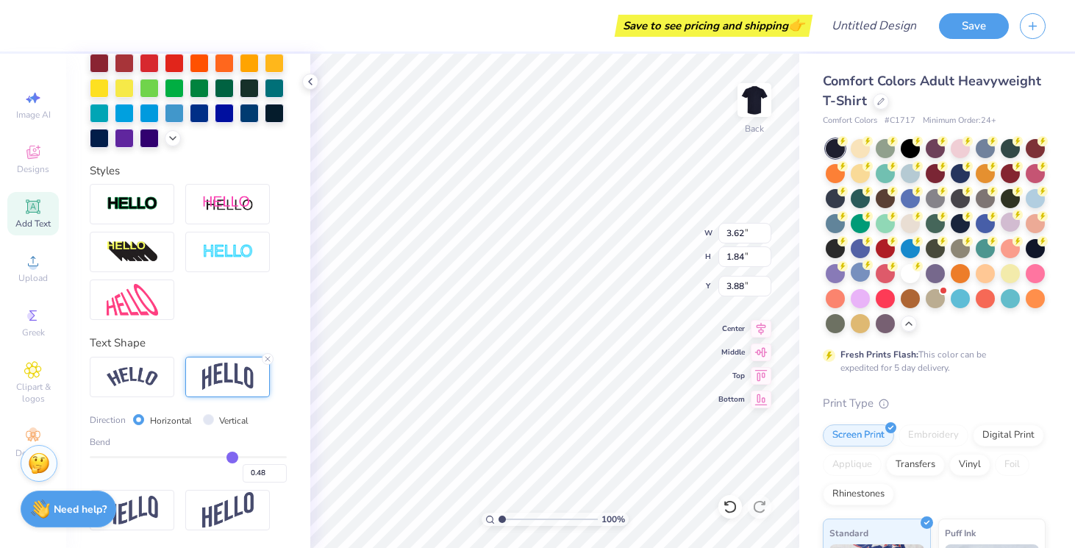
type input "0.47"
type input "0.46"
type input "0.45"
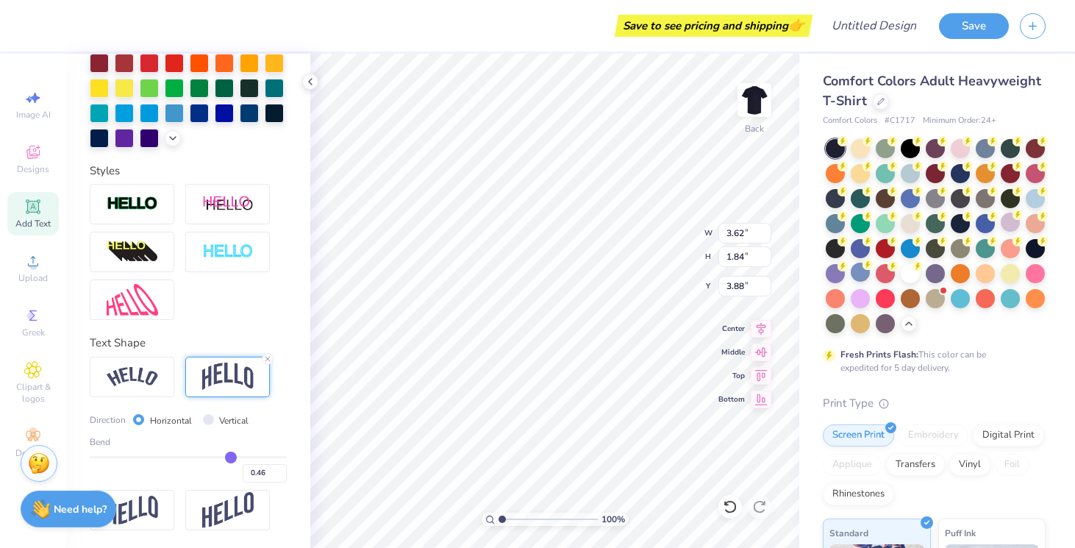
type input "0.45"
type input "0.44"
type input "0.43"
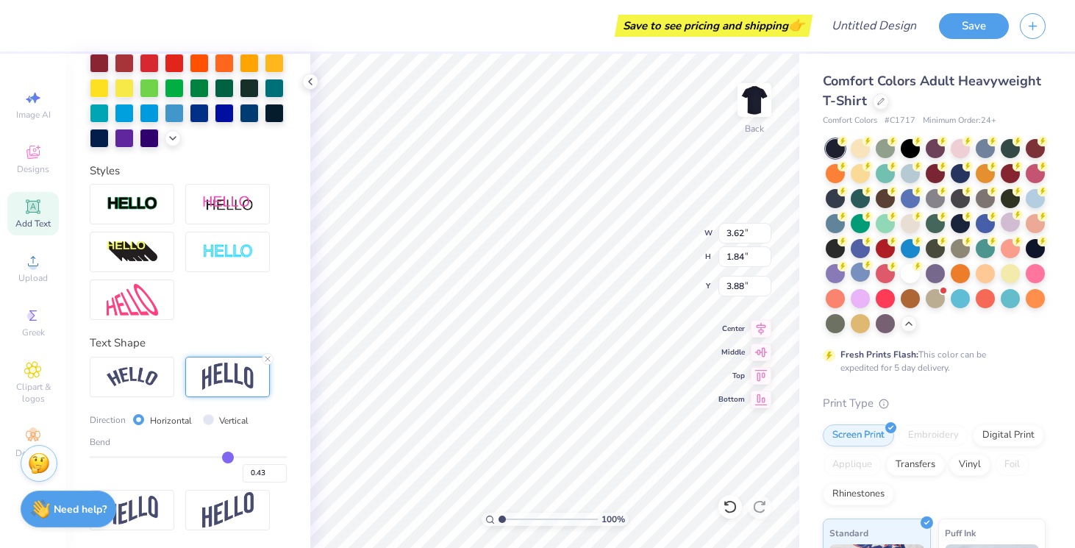
type input "0.42"
type input "0.41"
type input "0.4"
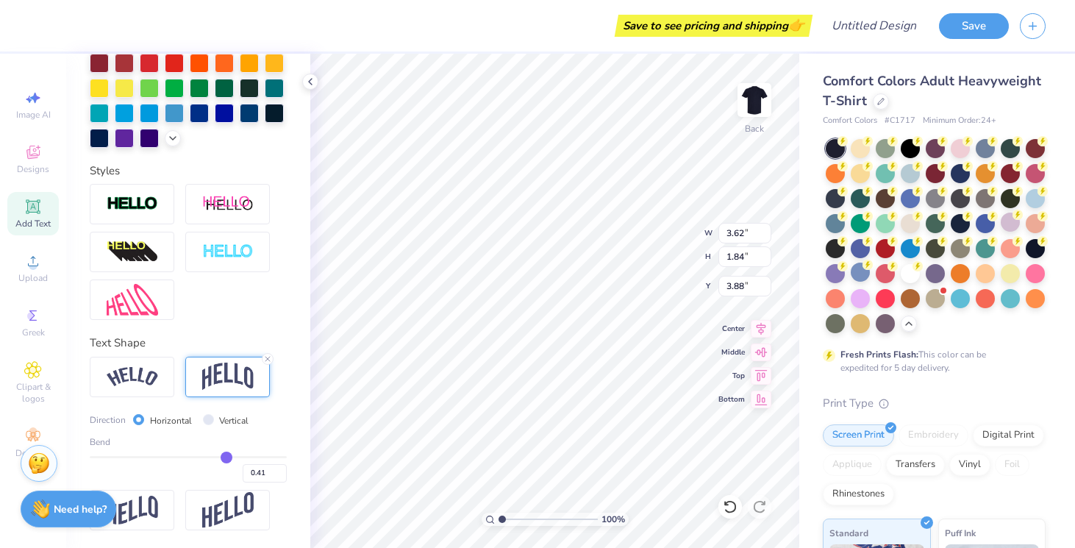
type input "0.40"
drag, startPoint x: 237, startPoint y: 455, endPoint x: 226, endPoint y: 456, distance: 11.1
type input "0.4"
click at [225, 456] on input "range" at bounding box center [188, 457] width 197 height 2
type input "1.75"
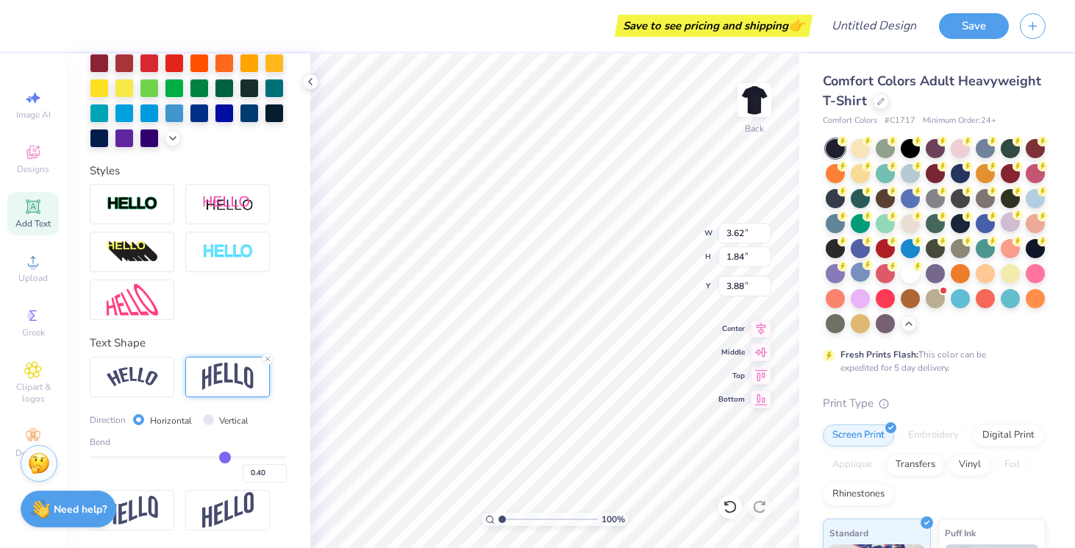
type input "3.93"
type input "0.39"
type input "0.38"
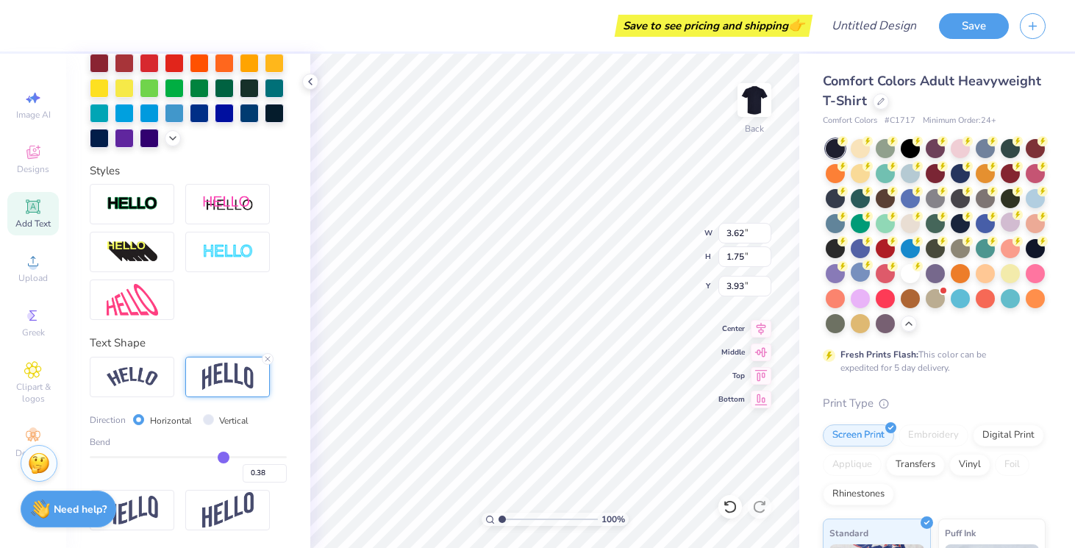
type input "0.36"
drag, startPoint x: 226, startPoint y: 456, endPoint x: 214, endPoint y: 457, distance: 11.9
click at [214, 457] on input "range" at bounding box center [188, 457] width 197 height 2
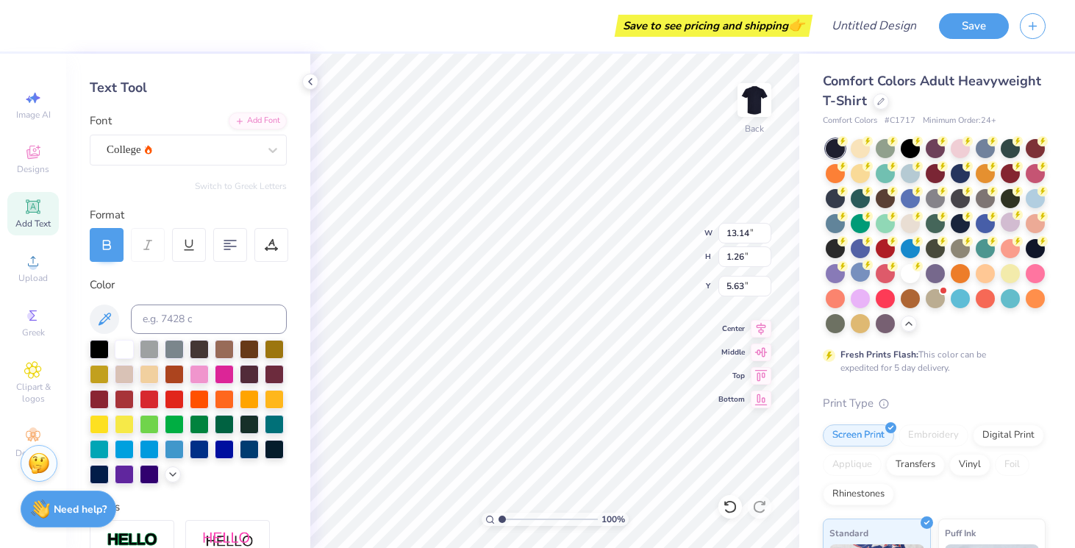
scroll to position [0, 0]
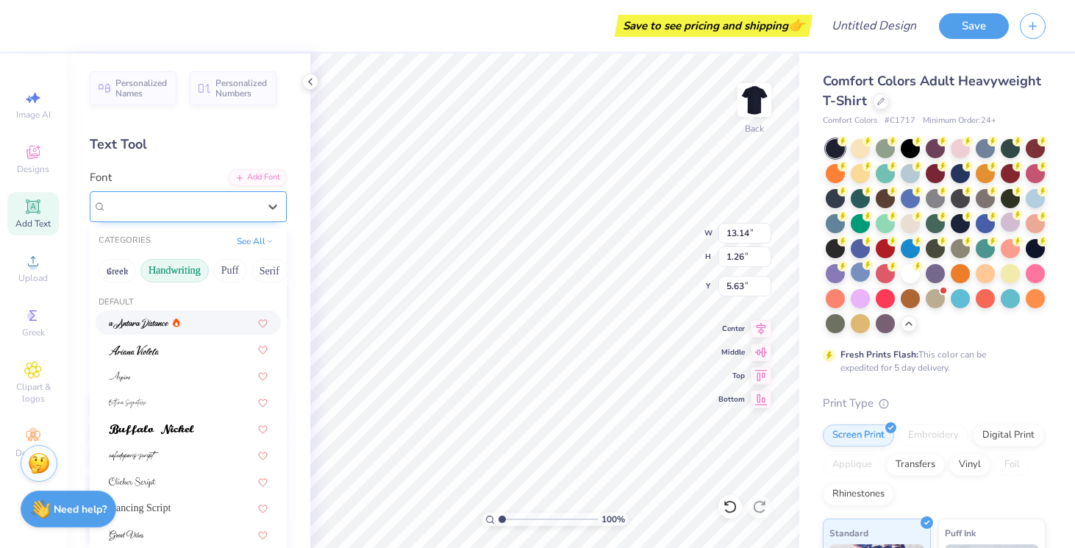
click at [194, 193] on div "College" at bounding box center [188, 206] width 197 height 31
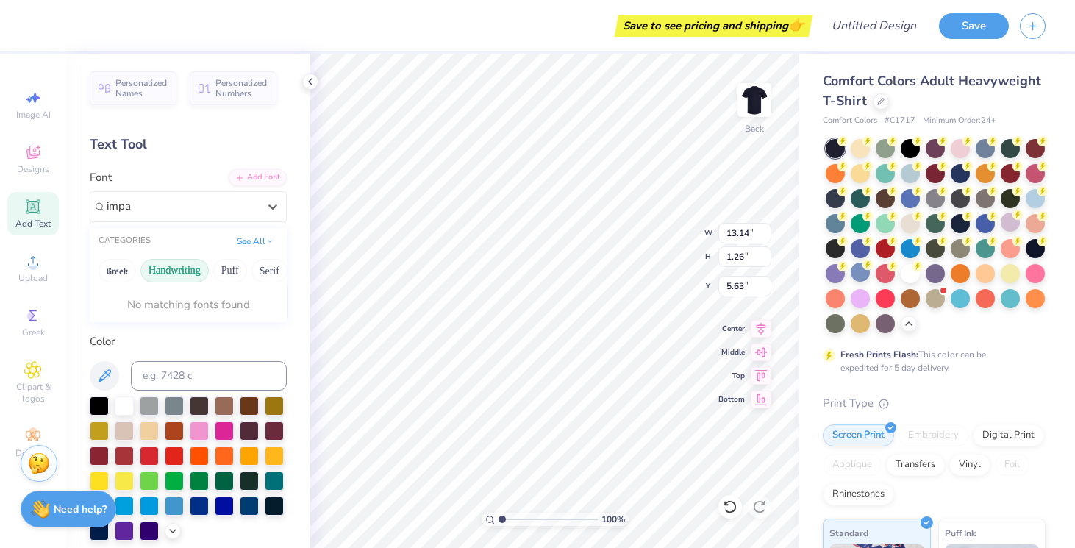
click at [176, 271] on button "Handwriting" at bounding box center [174, 271] width 68 height 24
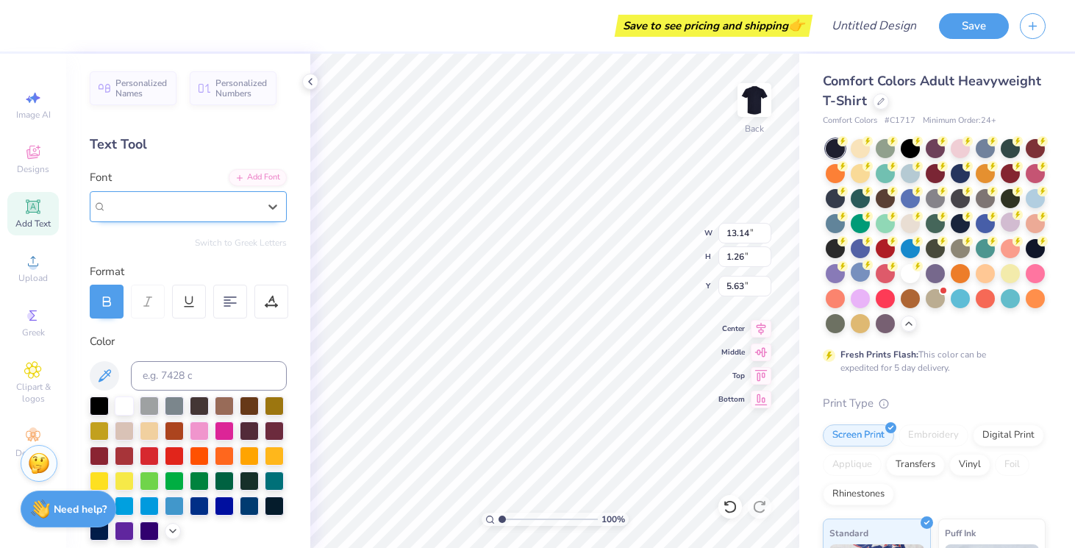
click at [197, 203] on div "College" at bounding box center [182, 206] width 154 height 23
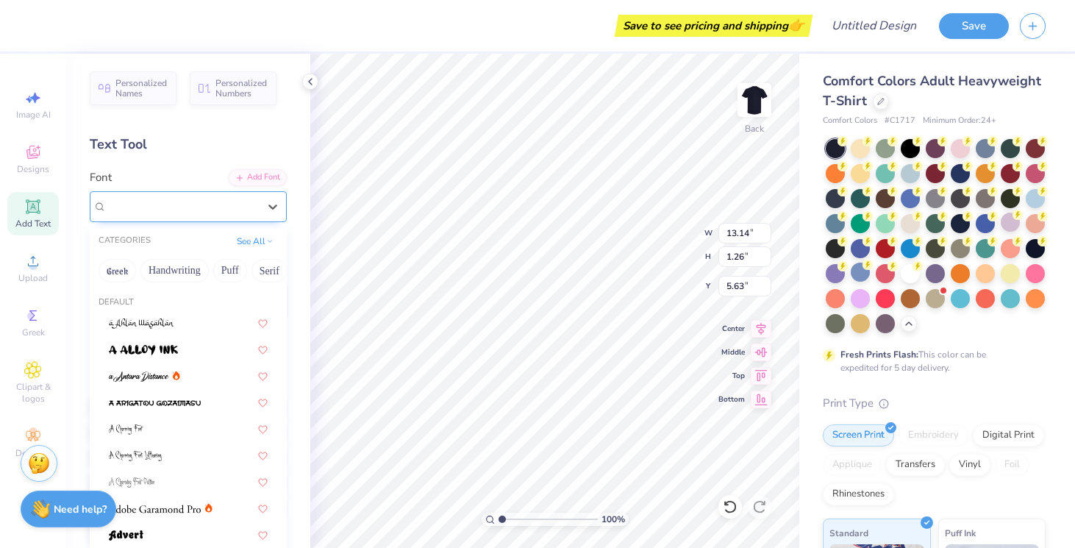
click at [197, 203] on div "College" at bounding box center [182, 206] width 151 height 17
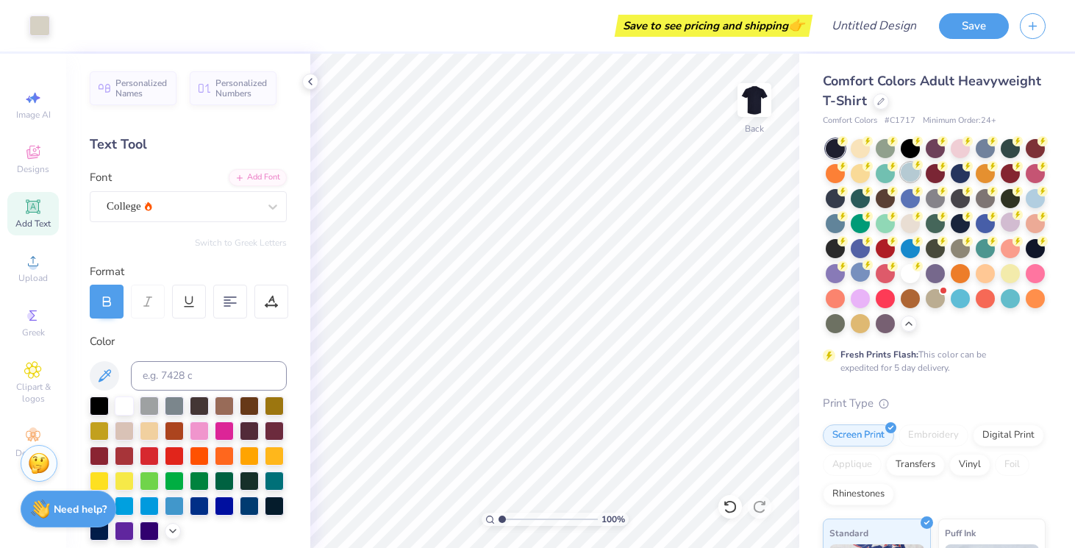
click at [914, 175] on div at bounding box center [910, 171] width 19 height 19
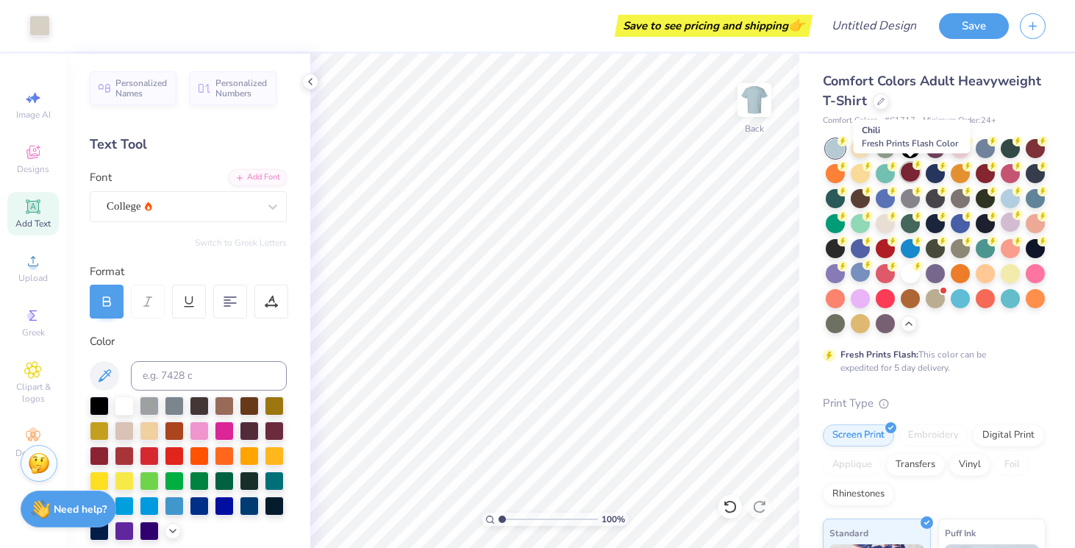
click at [909, 175] on div at bounding box center [910, 171] width 19 height 19
click at [1036, 174] on div at bounding box center [1035, 171] width 19 height 19
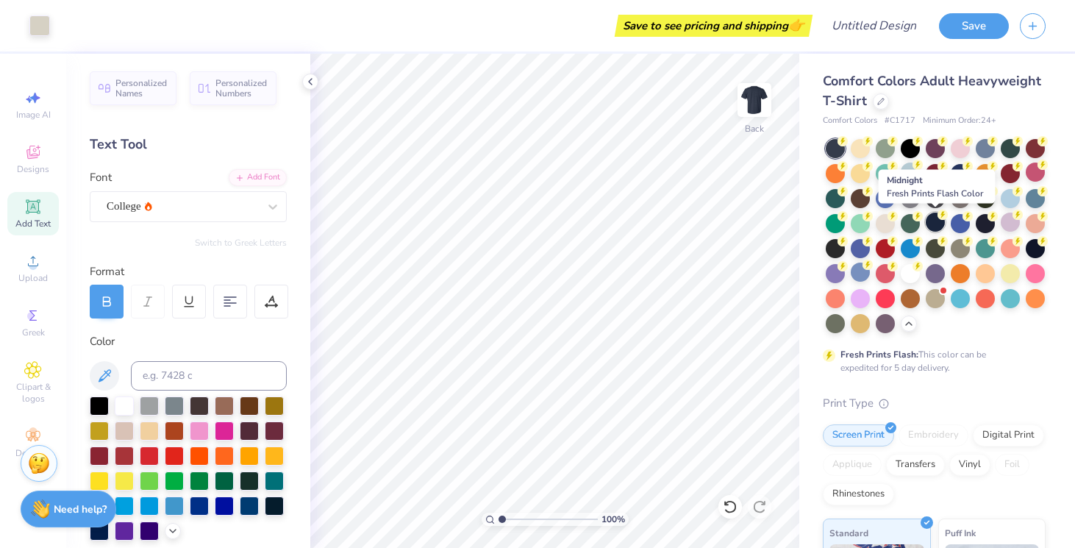
click at [934, 222] on div at bounding box center [935, 221] width 19 height 19
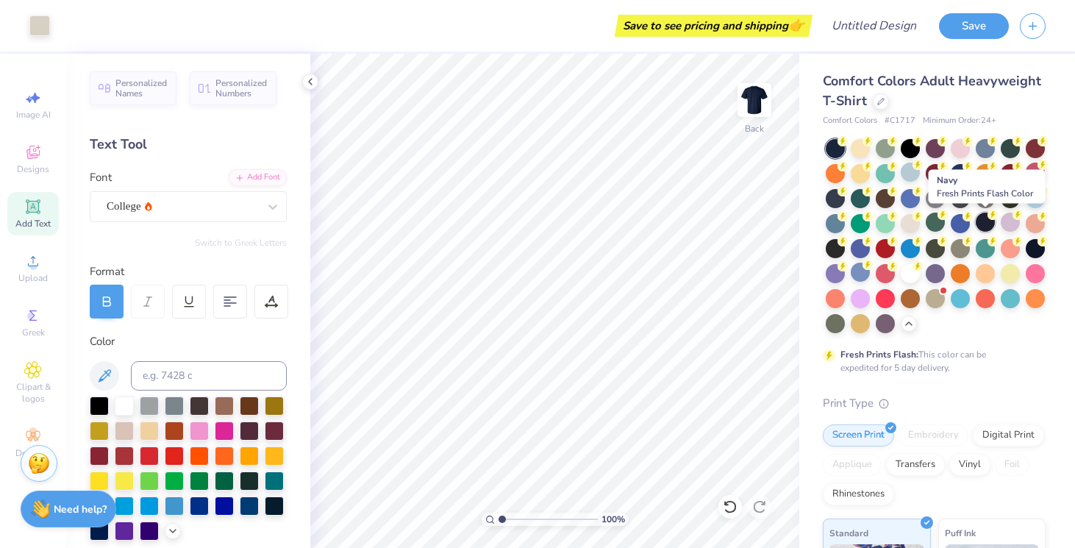
click at [985, 219] on div at bounding box center [985, 221] width 19 height 19
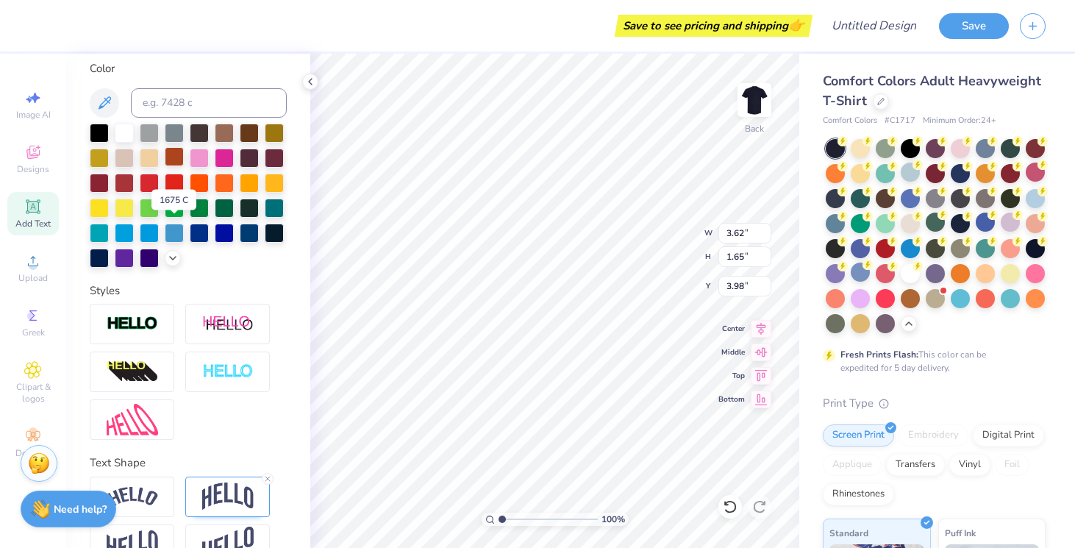
scroll to position [307, 0]
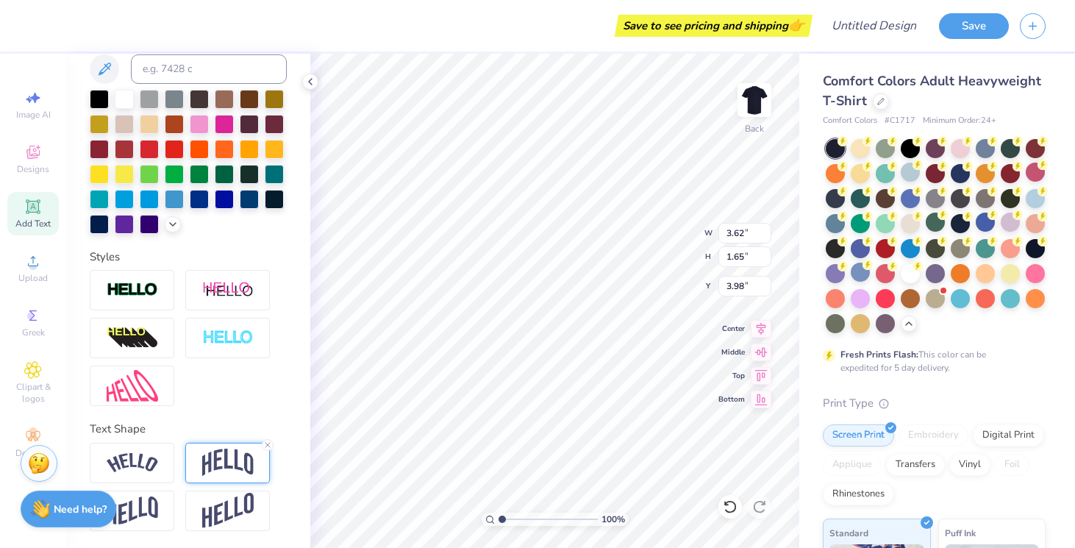
click at [213, 448] on div at bounding box center [227, 463] width 85 height 40
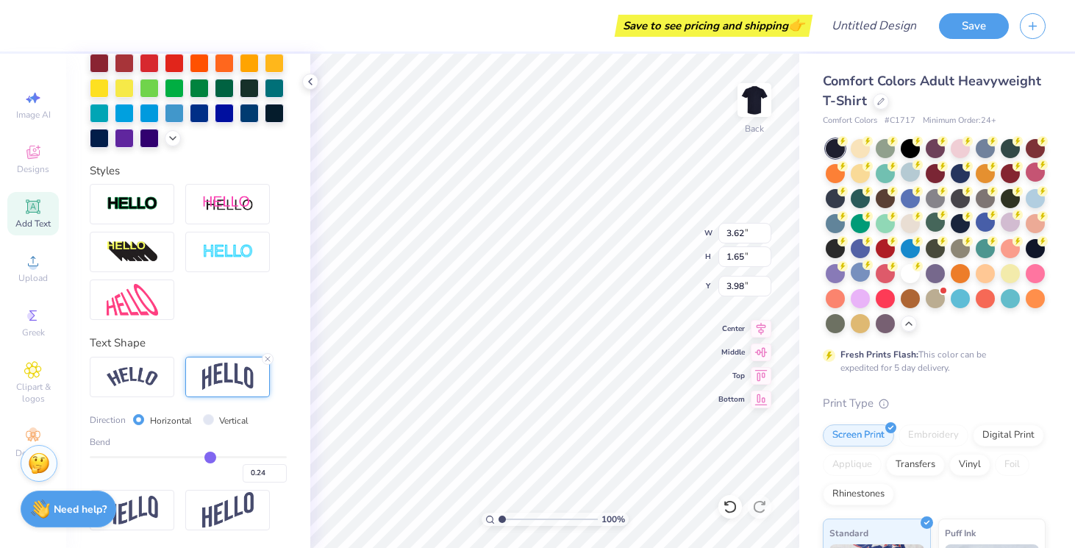
click at [210, 456] on input "range" at bounding box center [188, 457] width 197 height 2
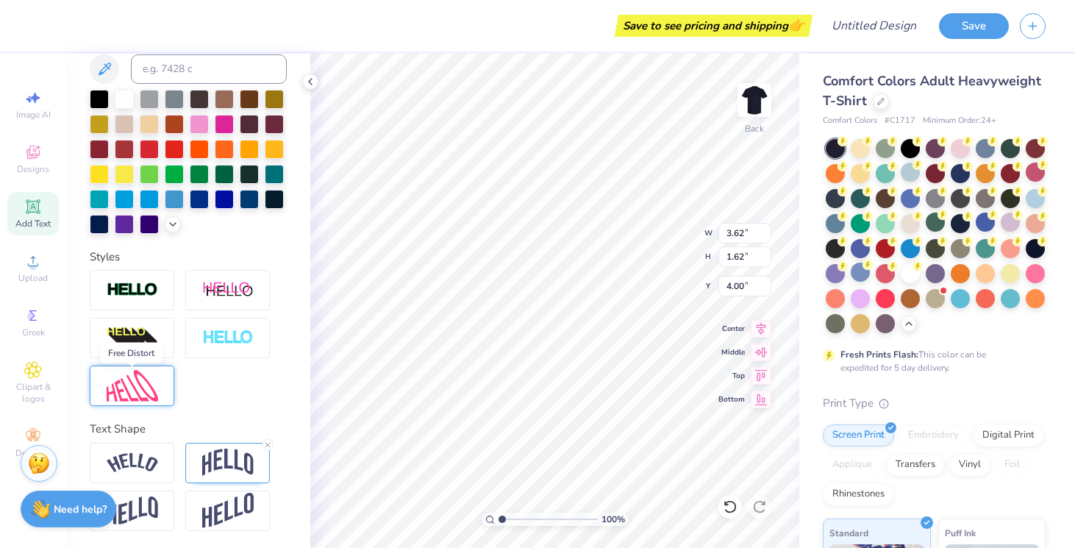
scroll to position [304, 0]
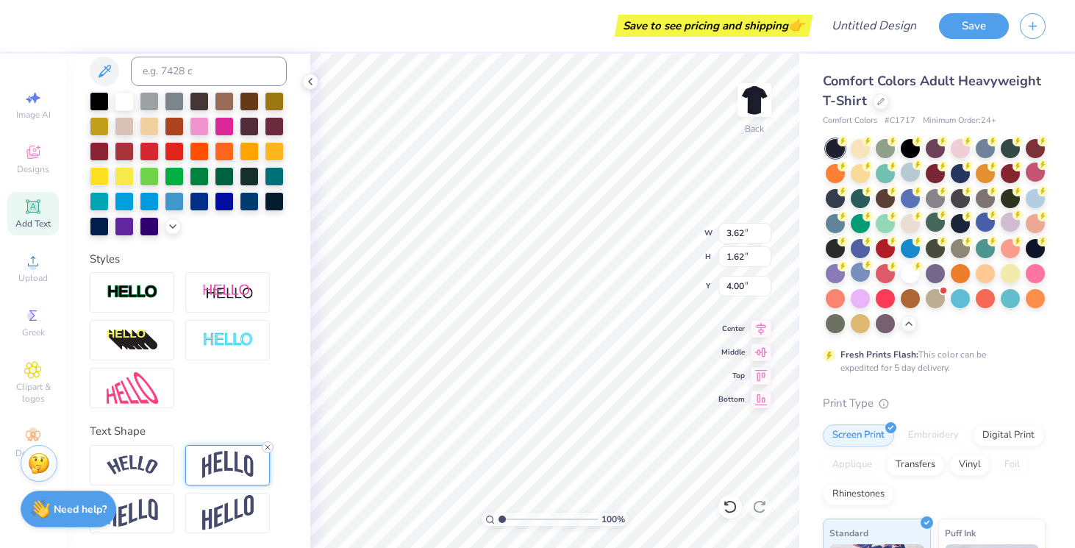
click at [265, 446] on icon at bounding box center [267, 447] width 9 height 9
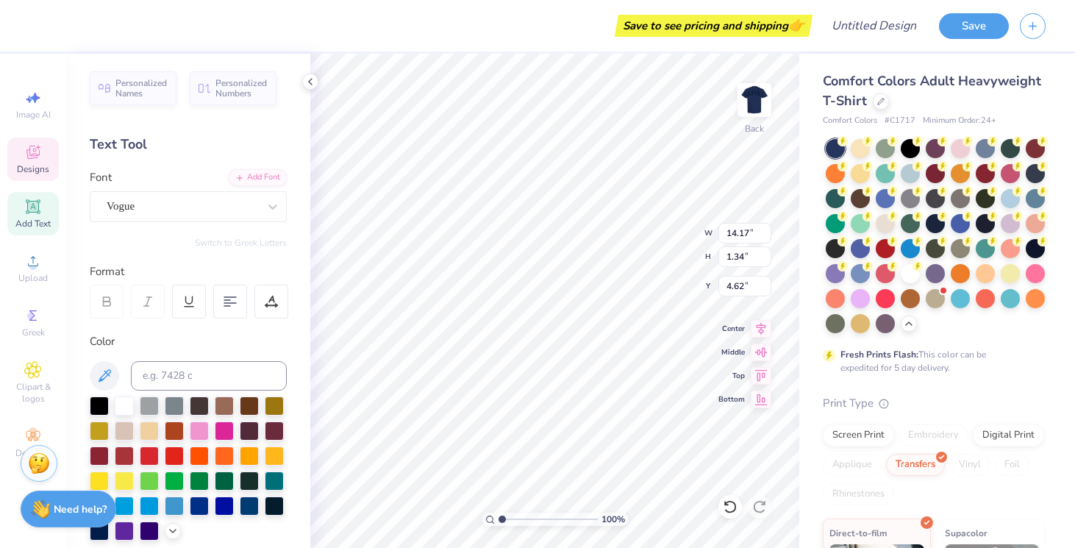
scroll to position [190, 0]
